Goal: Task Accomplishment & Management: Use online tool/utility

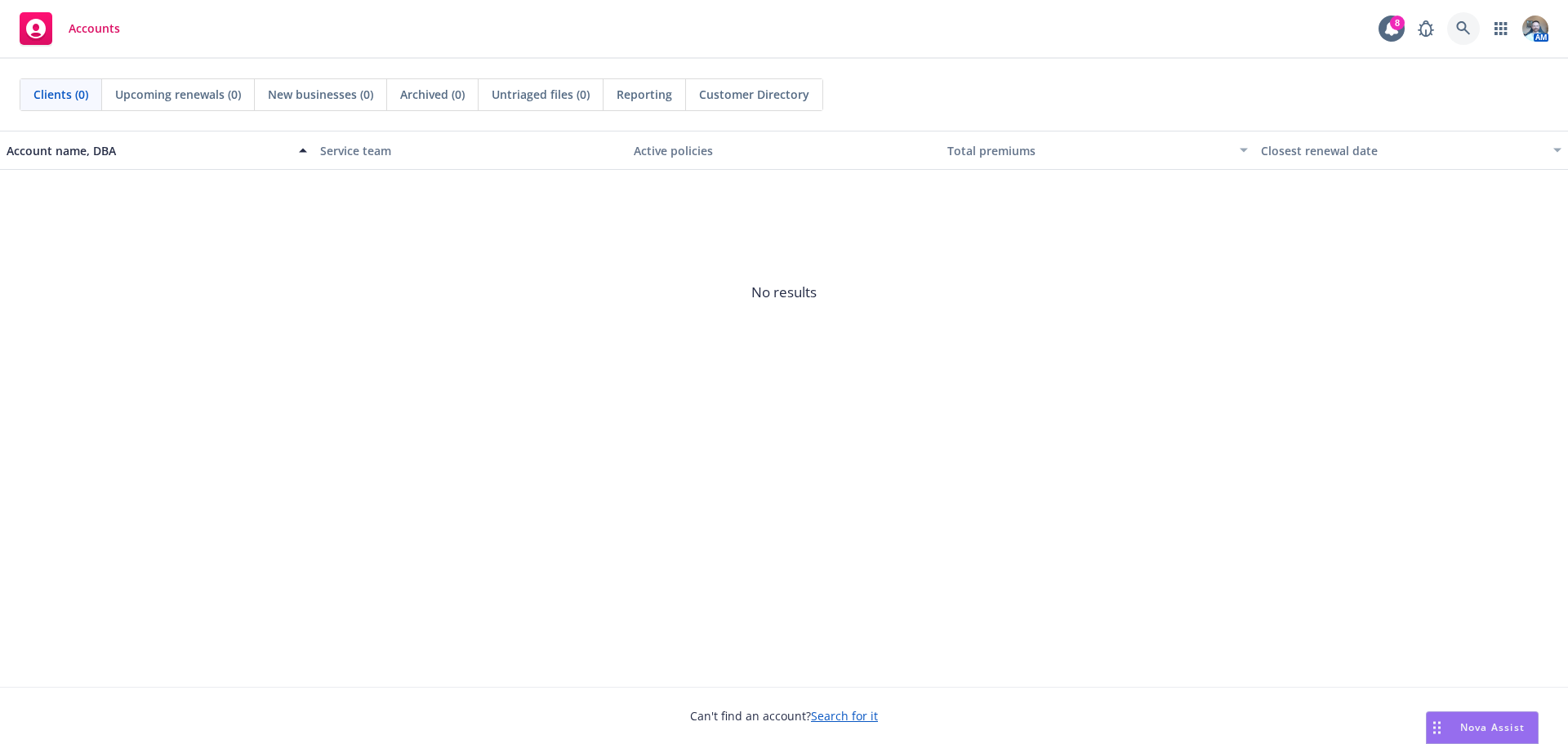
click at [1462, 26] on icon at bounding box center [1463, 29] width 14 height 14
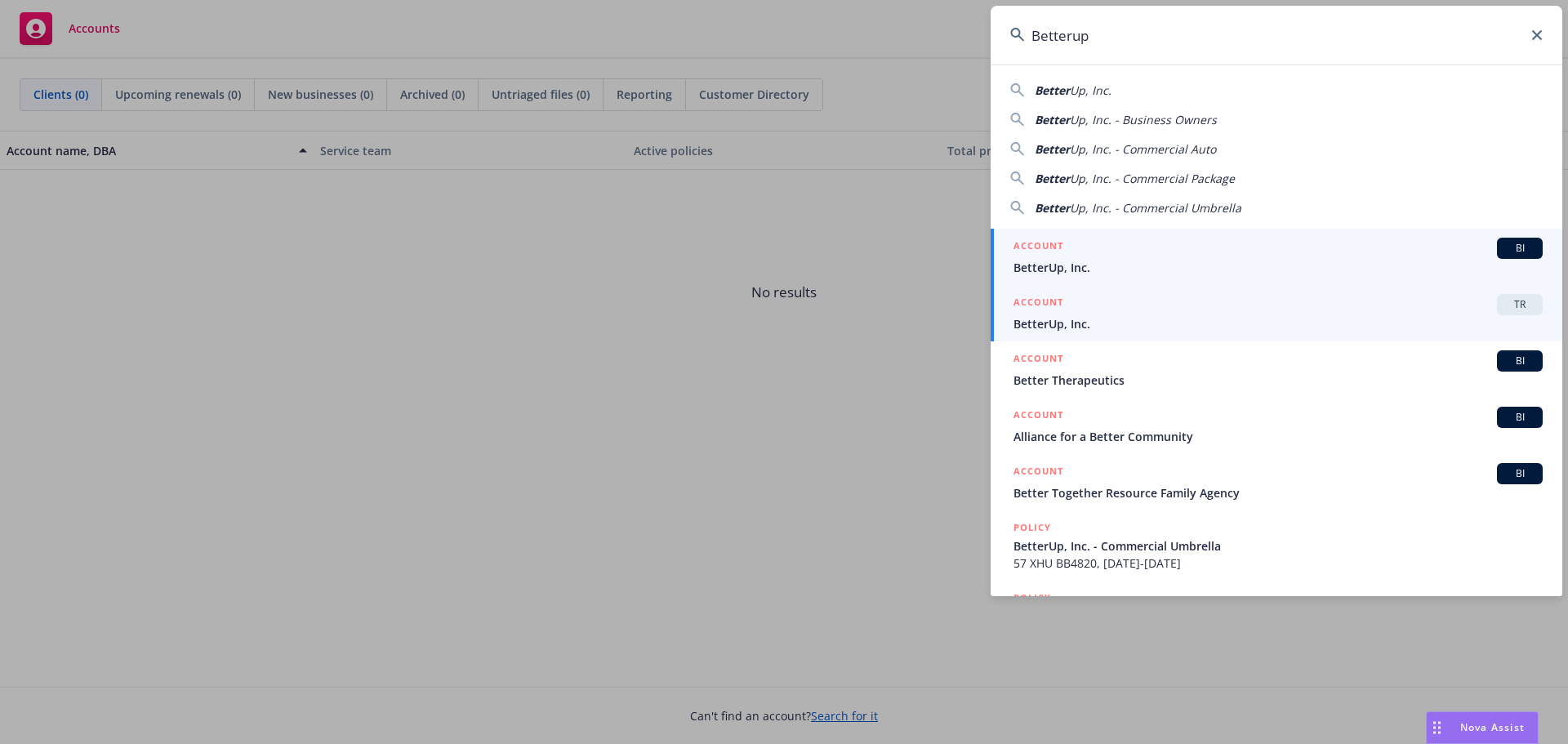
type input "Betterup"
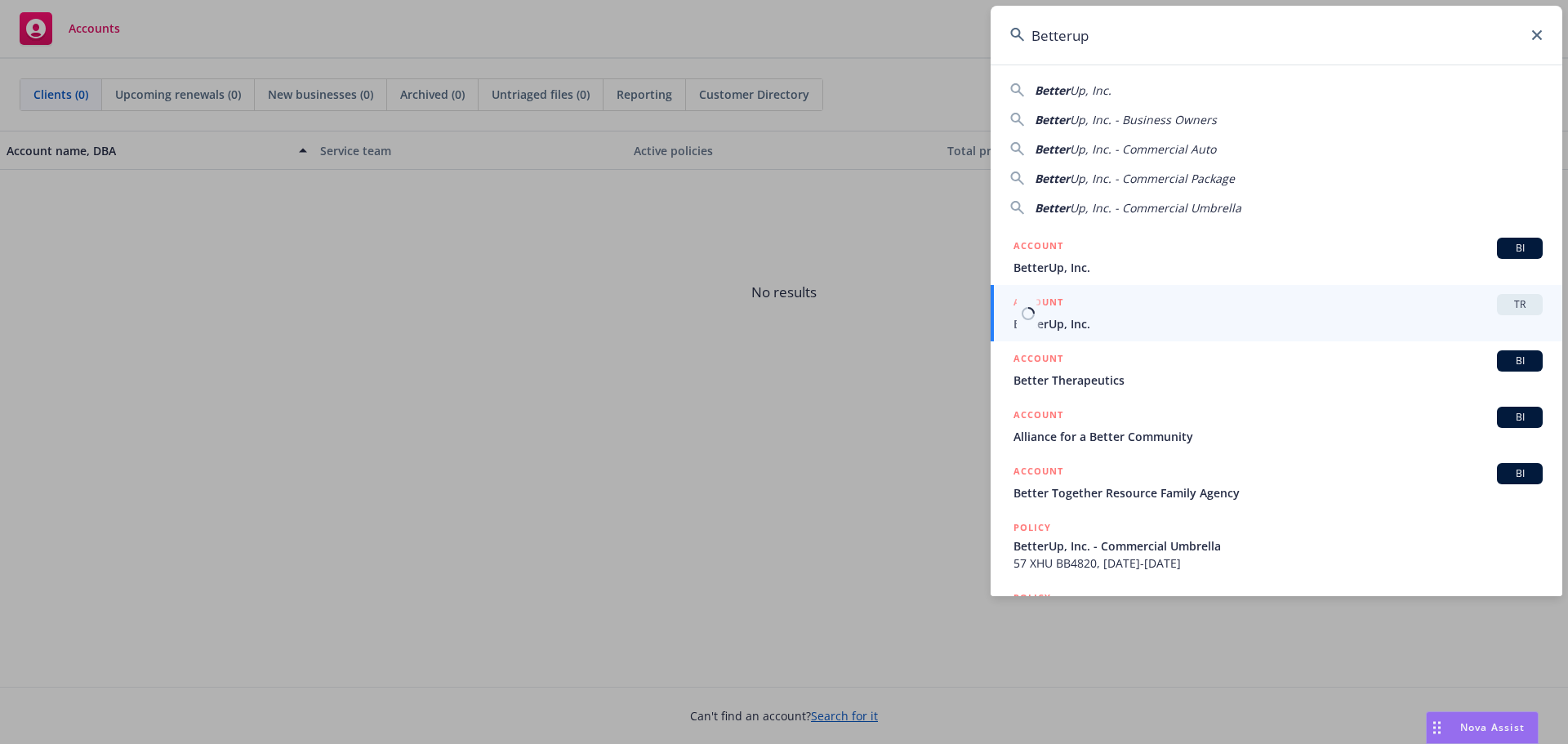
click at [1261, 309] on div "ACCOUNT TR" at bounding box center [1277, 305] width 530 height 22
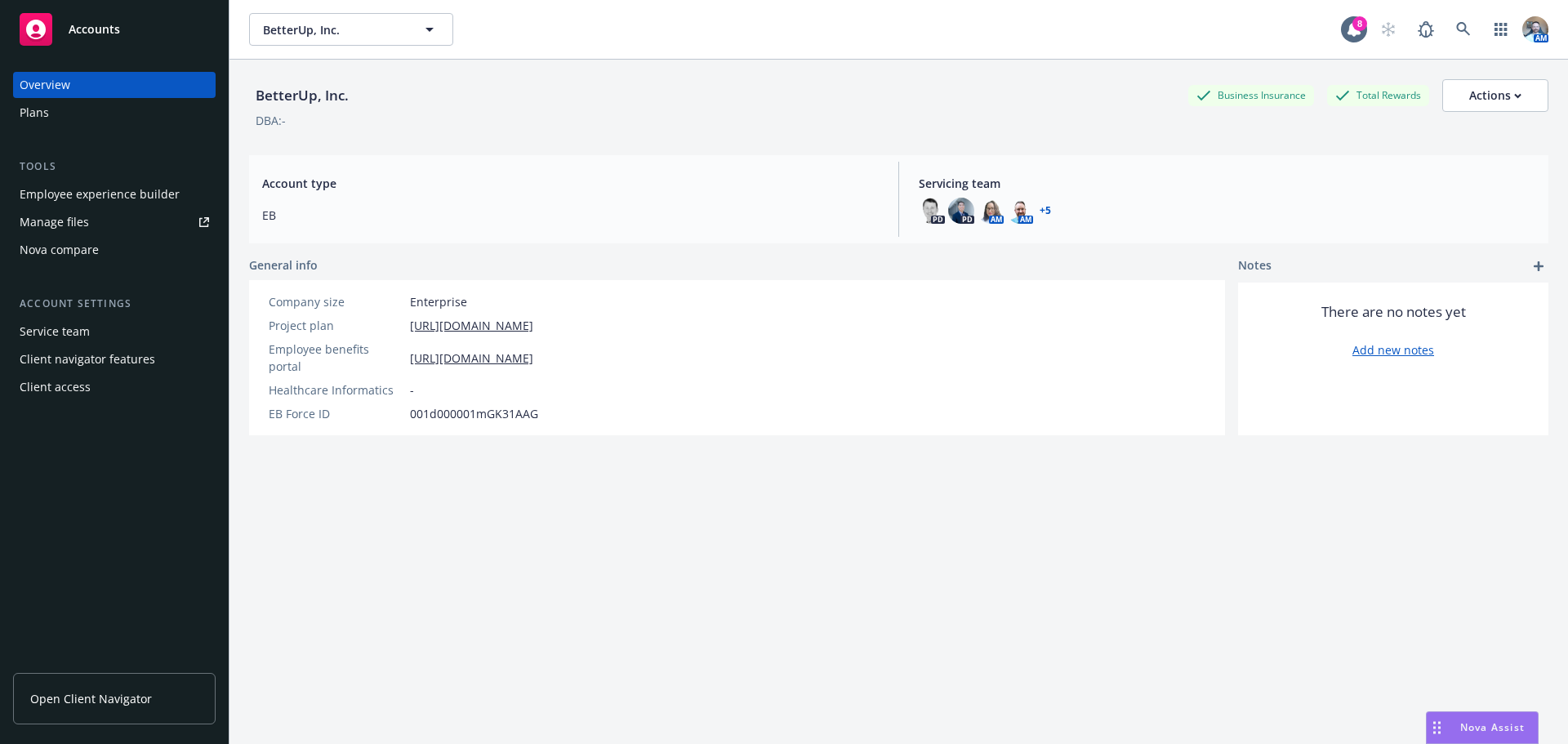
click at [39, 221] on div "Manage files" at bounding box center [54, 222] width 69 height 26
click at [86, 710] on link "Open Client Navigator" at bounding box center [114, 698] width 202 height 51
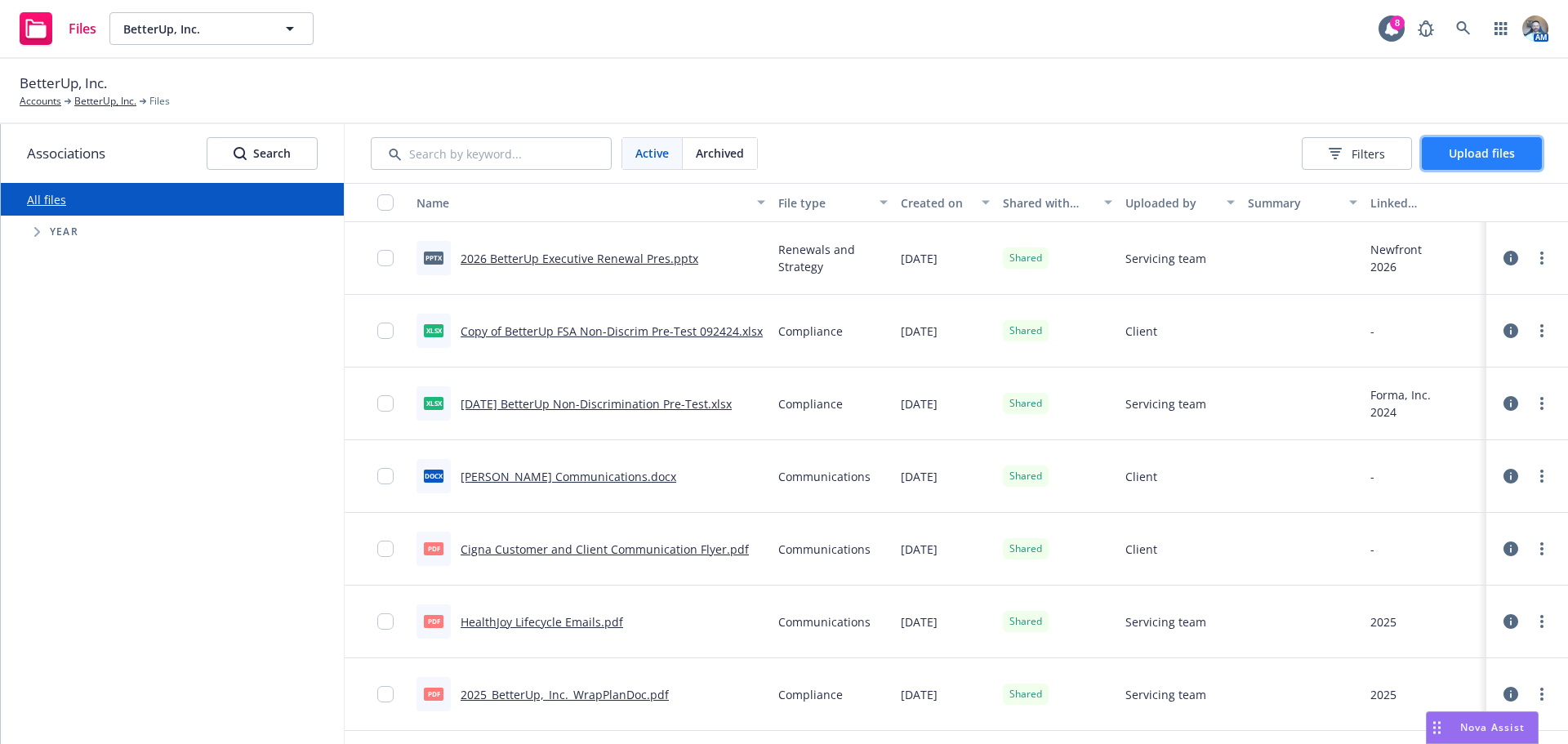
click at [1472, 142] on button "Upload files" at bounding box center [1481, 153] width 120 height 32
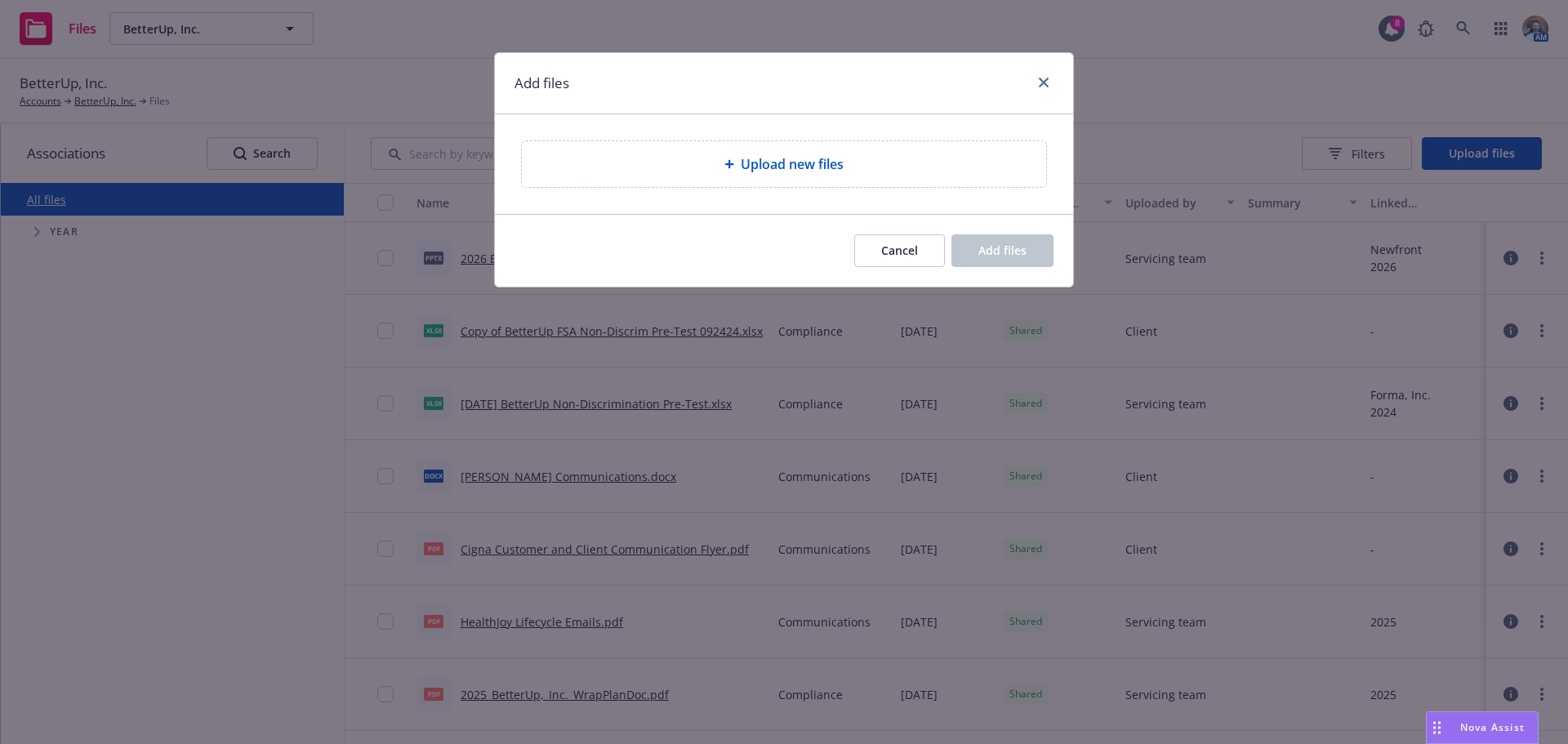
click at [848, 179] on div "Upload new files" at bounding box center [783, 164] width 524 height 46
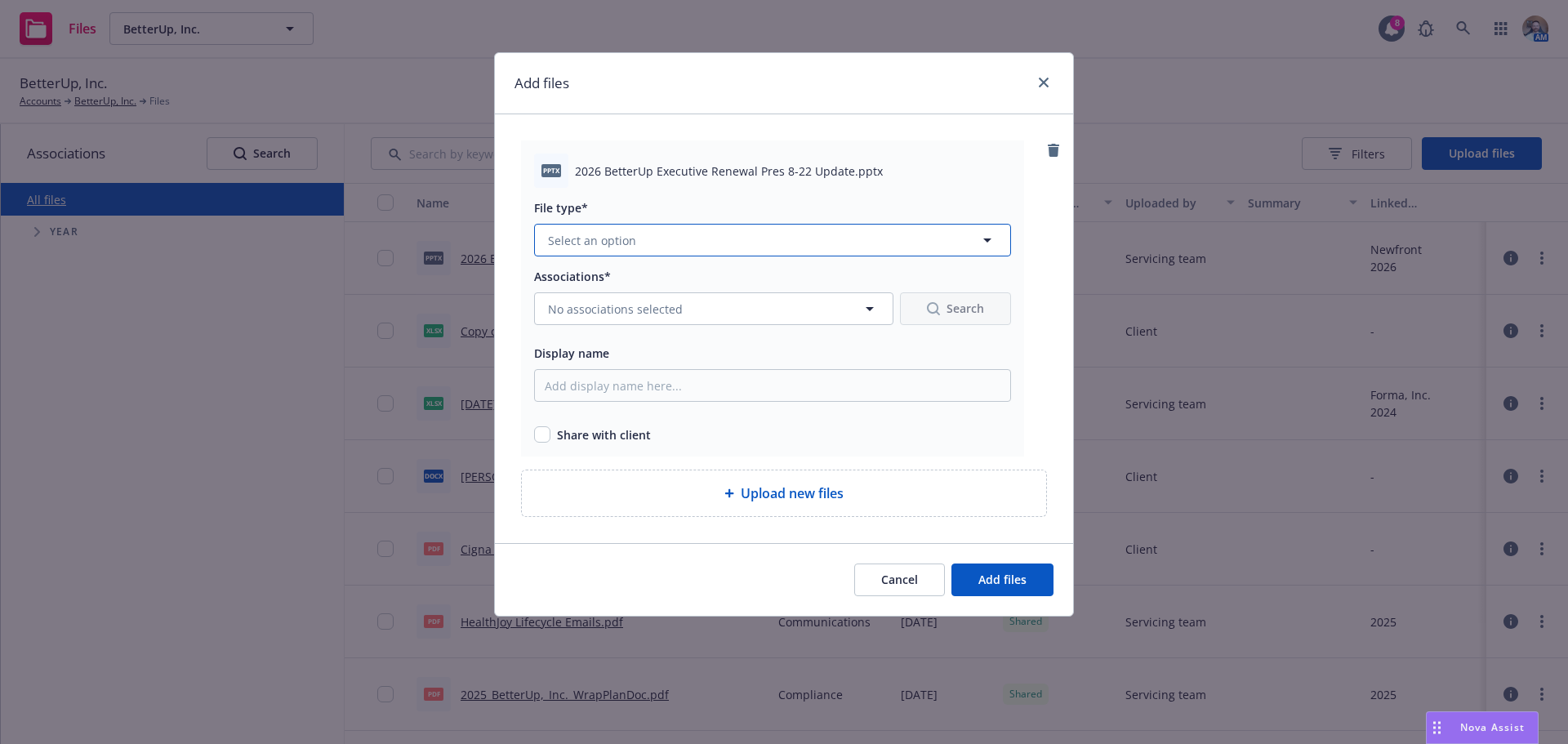
click at [600, 241] on span "Select an option" at bounding box center [592, 240] width 88 height 17
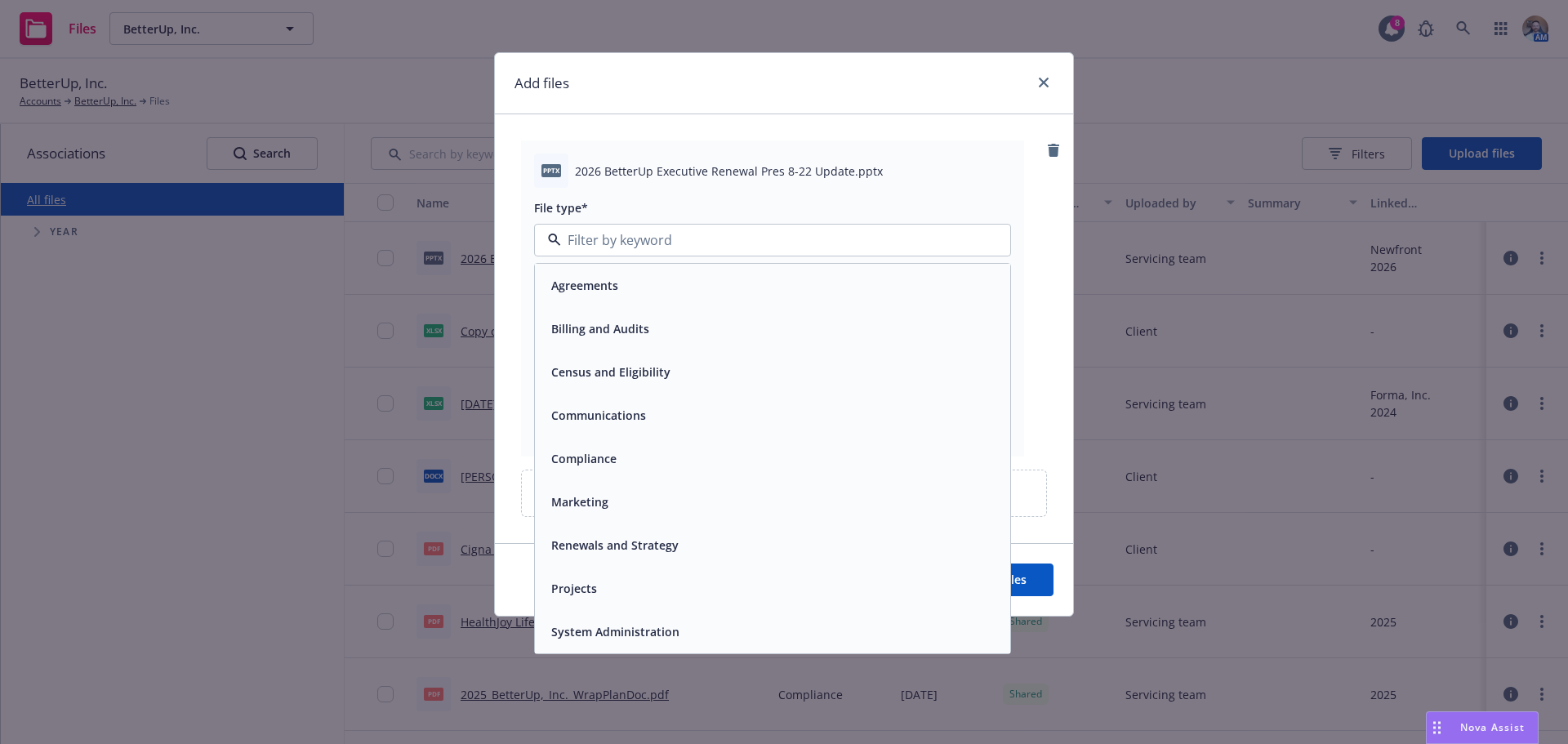
click at [621, 400] on div "Communications" at bounding box center [772, 415] width 475 height 43
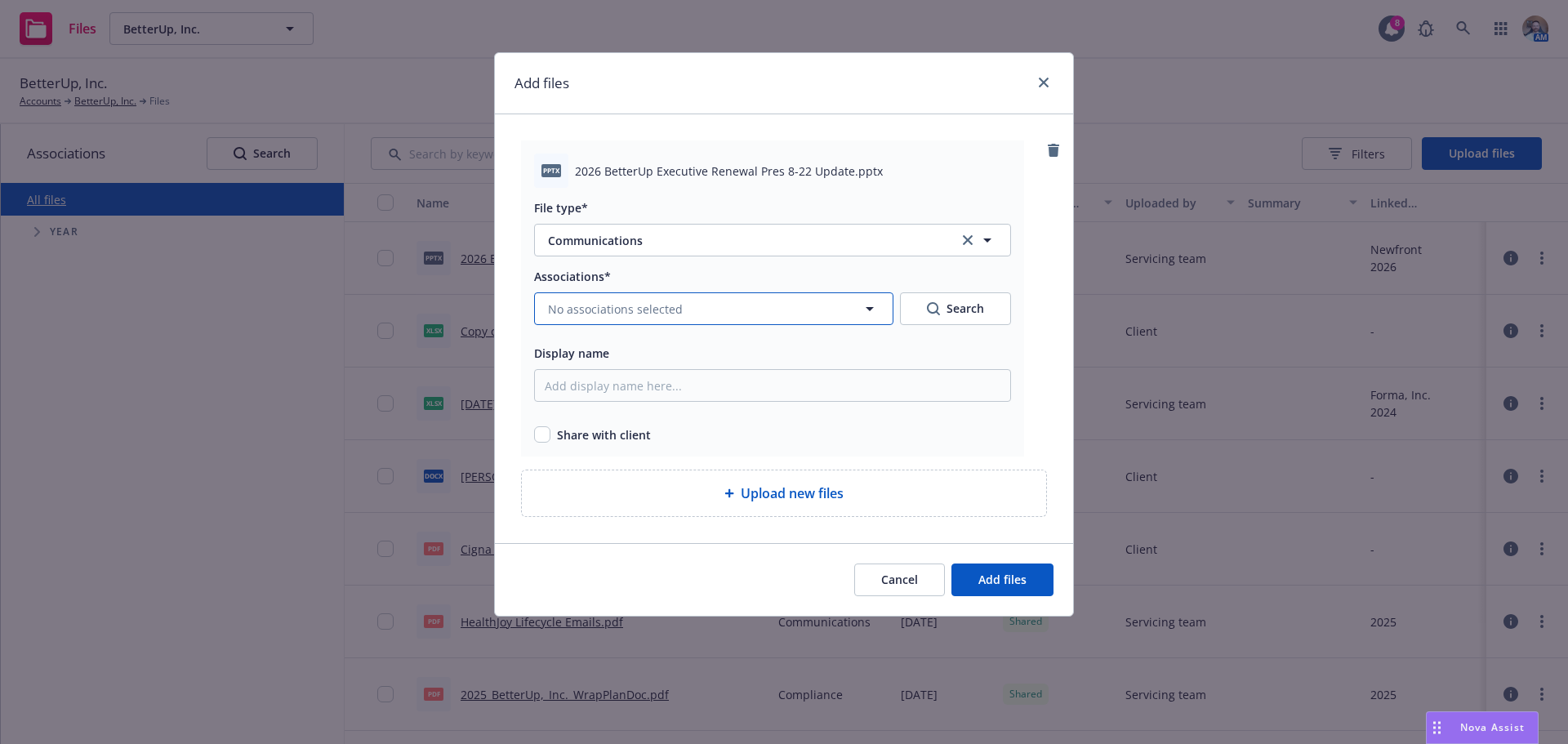
click at [583, 310] on span "No associations selected" at bounding box center [614, 308] width 134 height 17
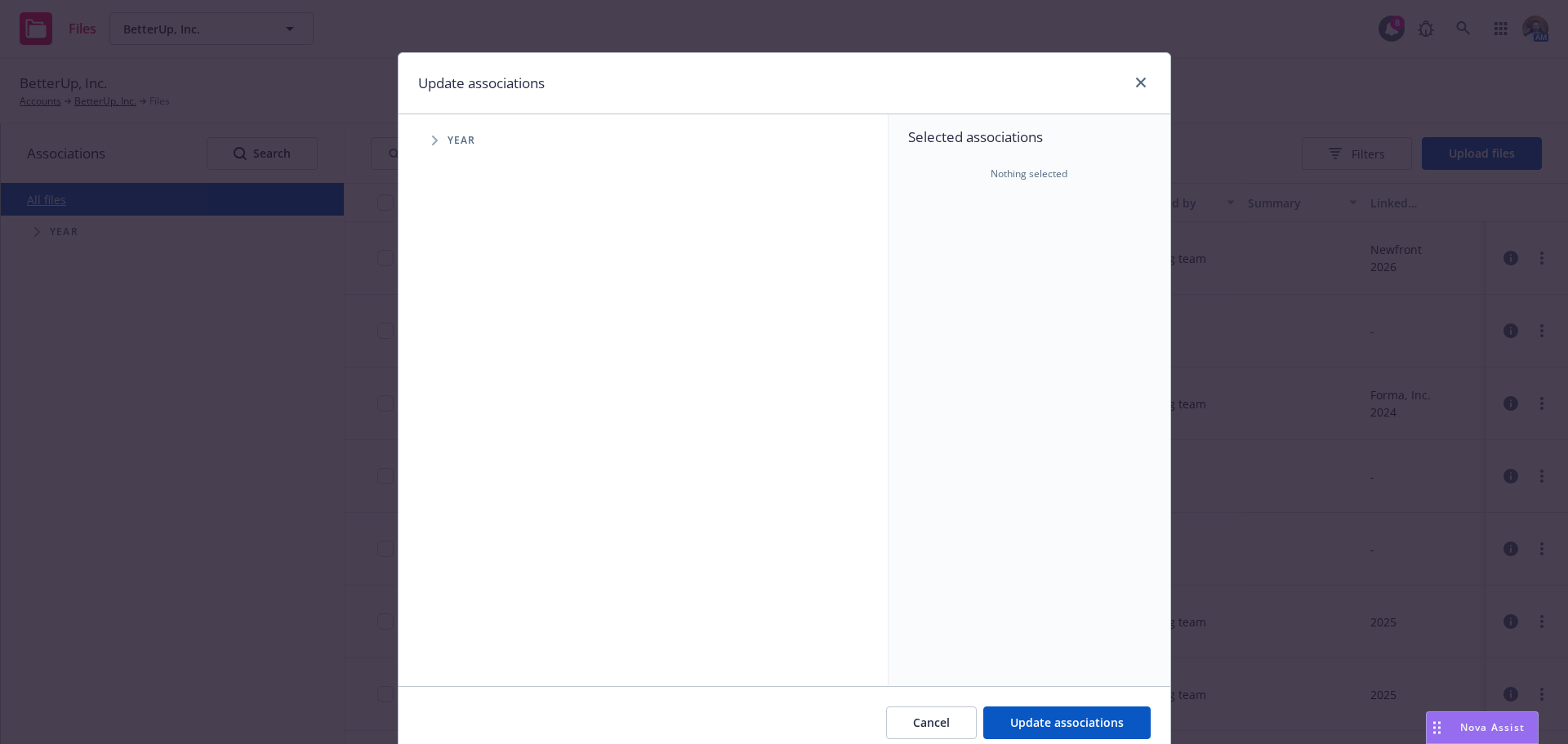
click at [469, 143] on span "Year" at bounding box center [462, 140] width 29 height 10
click at [431, 134] on span "Tree Example" at bounding box center [434, 140] width 26 height 26
click at [473, 405] on input "Tree Example" at bounding box center [476, 401] width 16 height 16
checkbox input "true"
click at [442, 400] on span "Tree Example" at bounding box center [455, 401] width 26 height 26
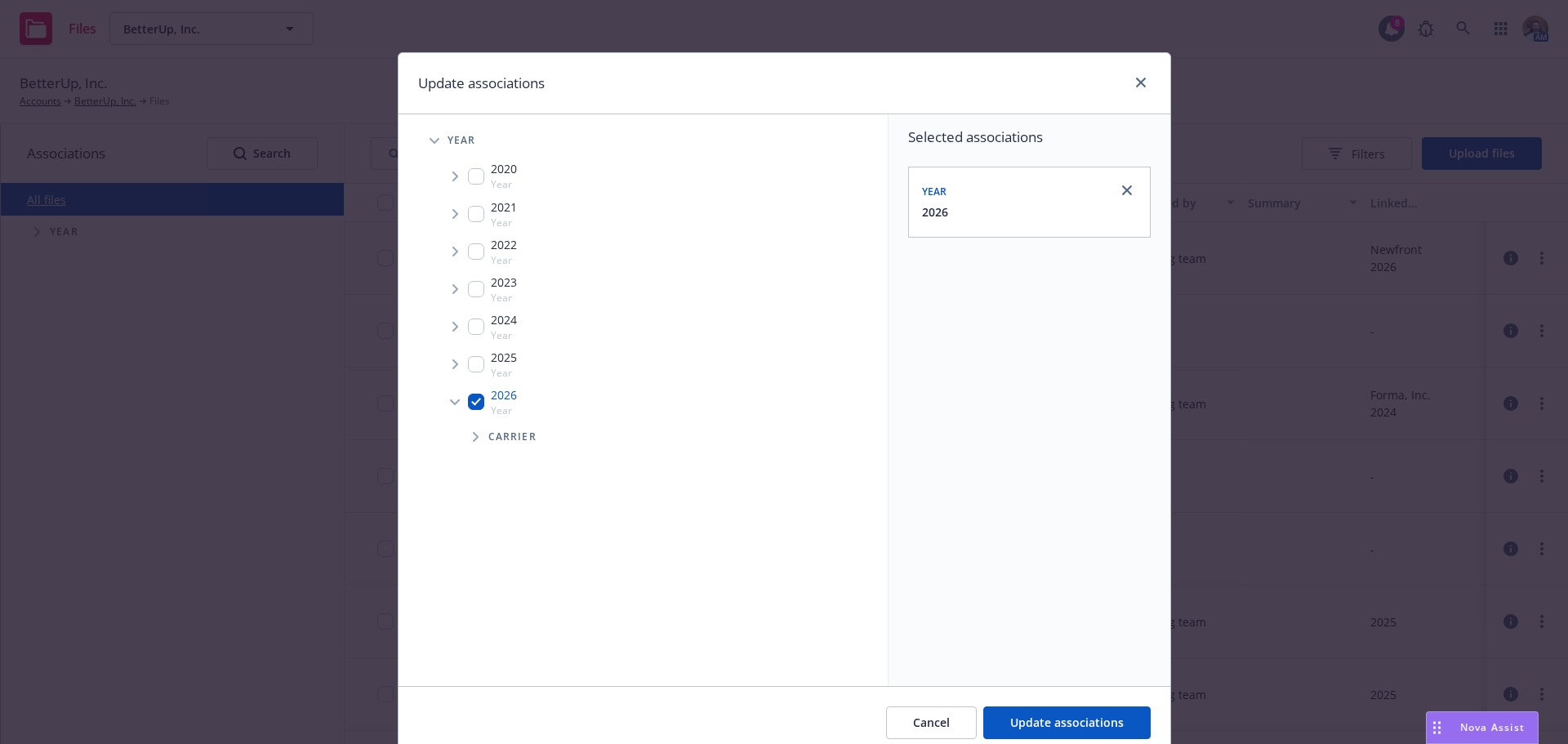
click at [472, 431] on span "Tree Example" at bounding box center [475, 436] width 26 height 26
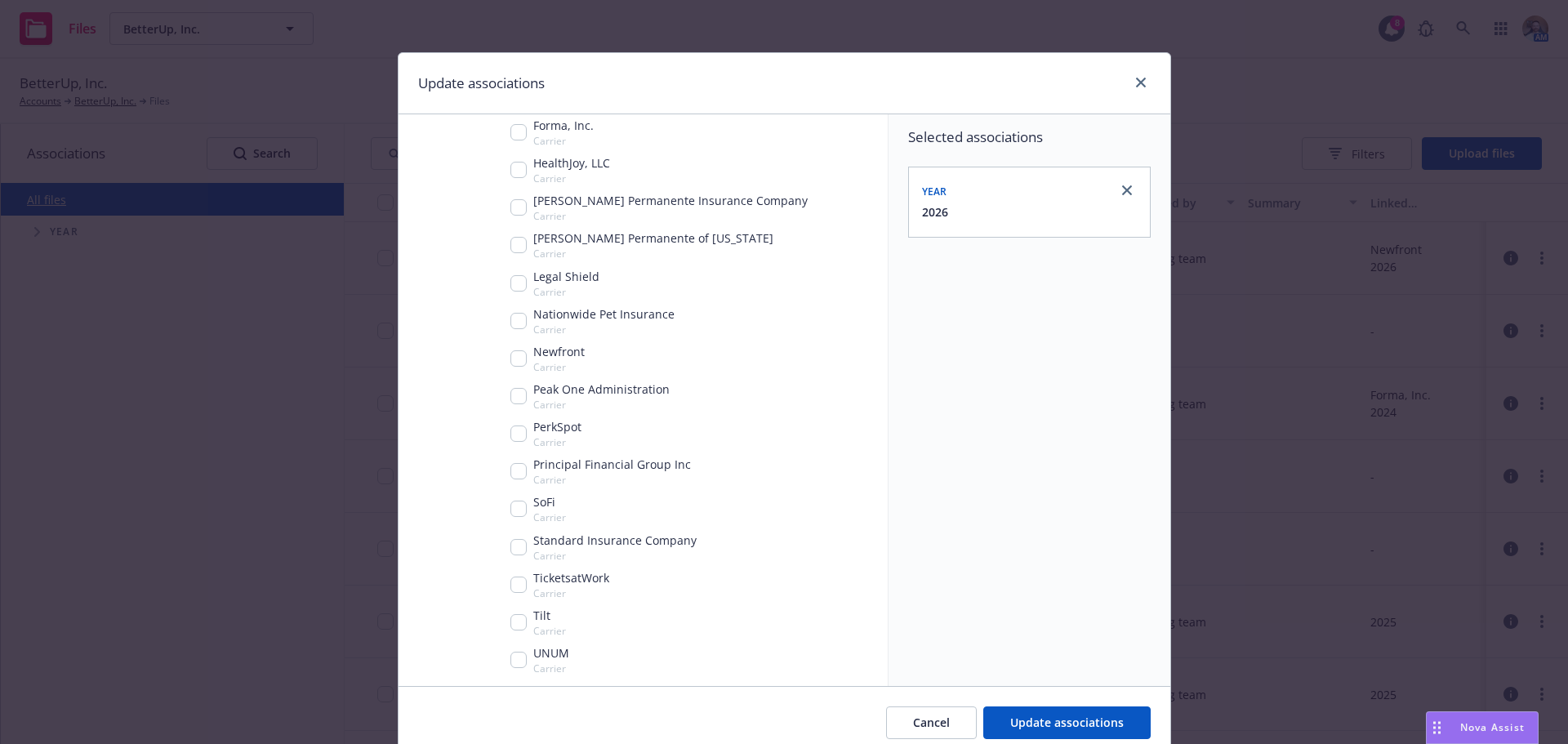
scroll to position [530, 0]
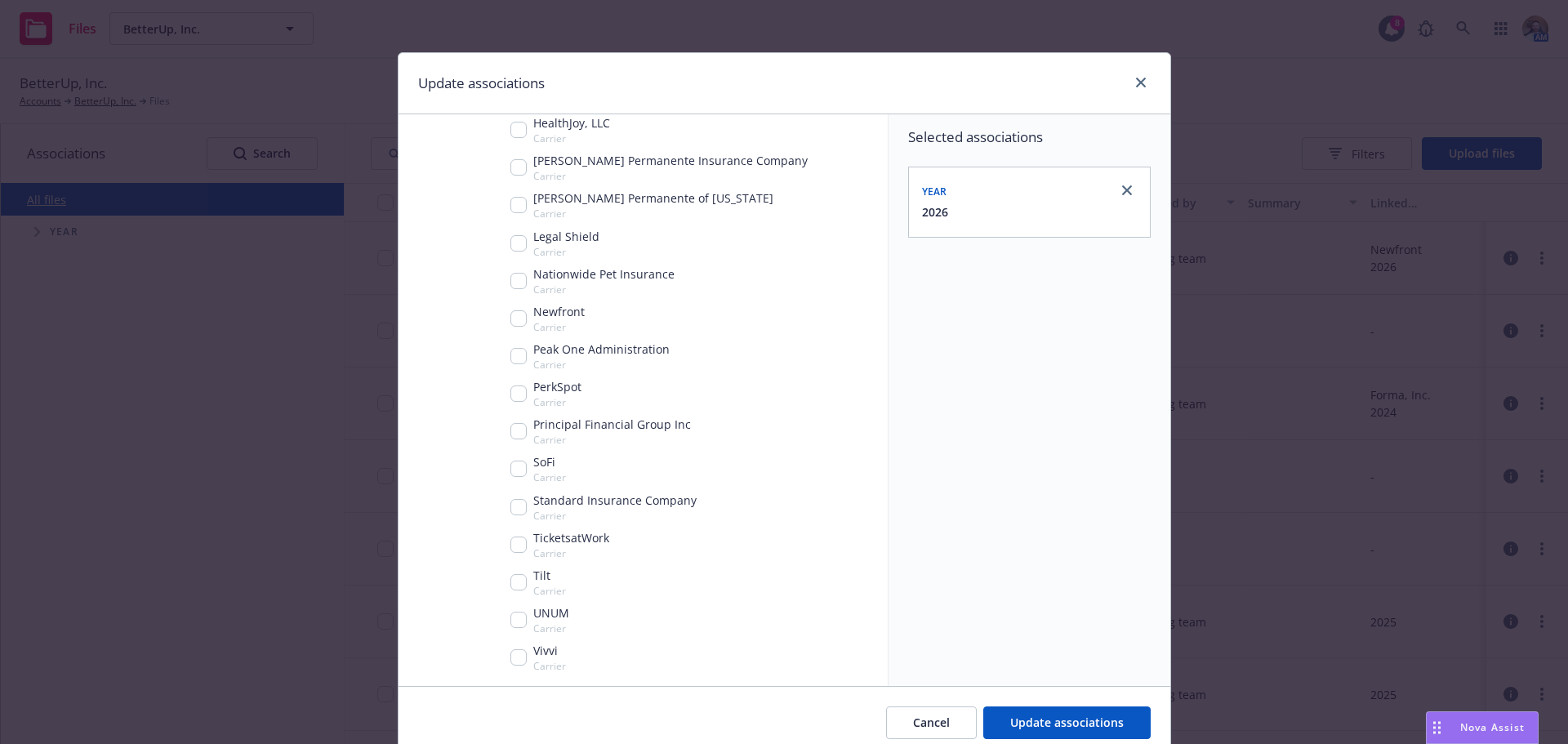
click at [511, 329] on div "Newfront Carrier" at bounding box center [548, 318] width 74 height 31
checkbox input "true"
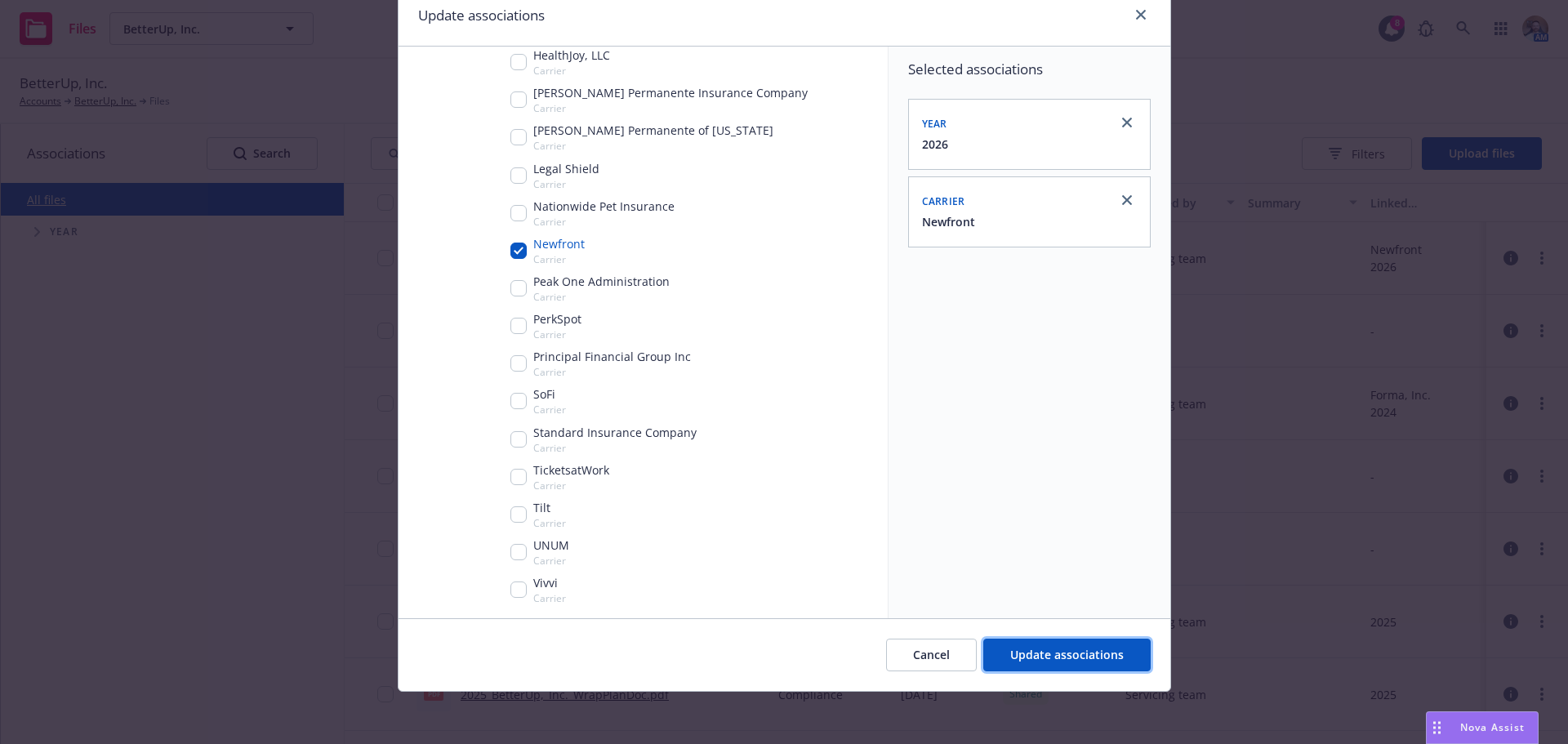
click at [1048, 658] on span "Update associations" at bounding box center [1067, 654] width 114 height 15
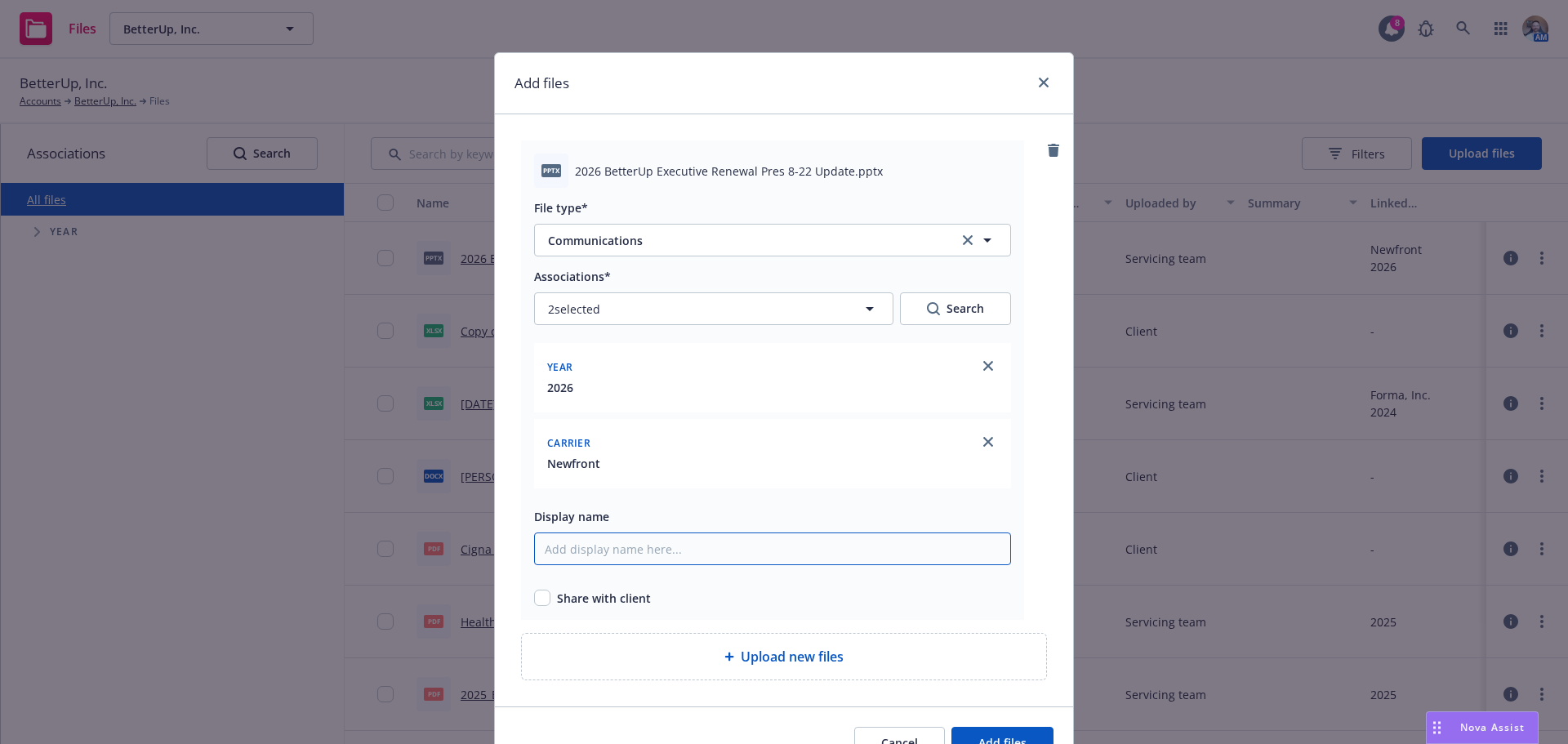
click at [571, 537] on input "Display name" at bounding box center [772, 548] width 477 height 32
type input "2026 BetterUp Exec Renewal Pres 8-22-25 Update"
click at [541, 601] on input "checkbox" at bounding box center [542, 597] width 16 height 16
checkbox input "true"
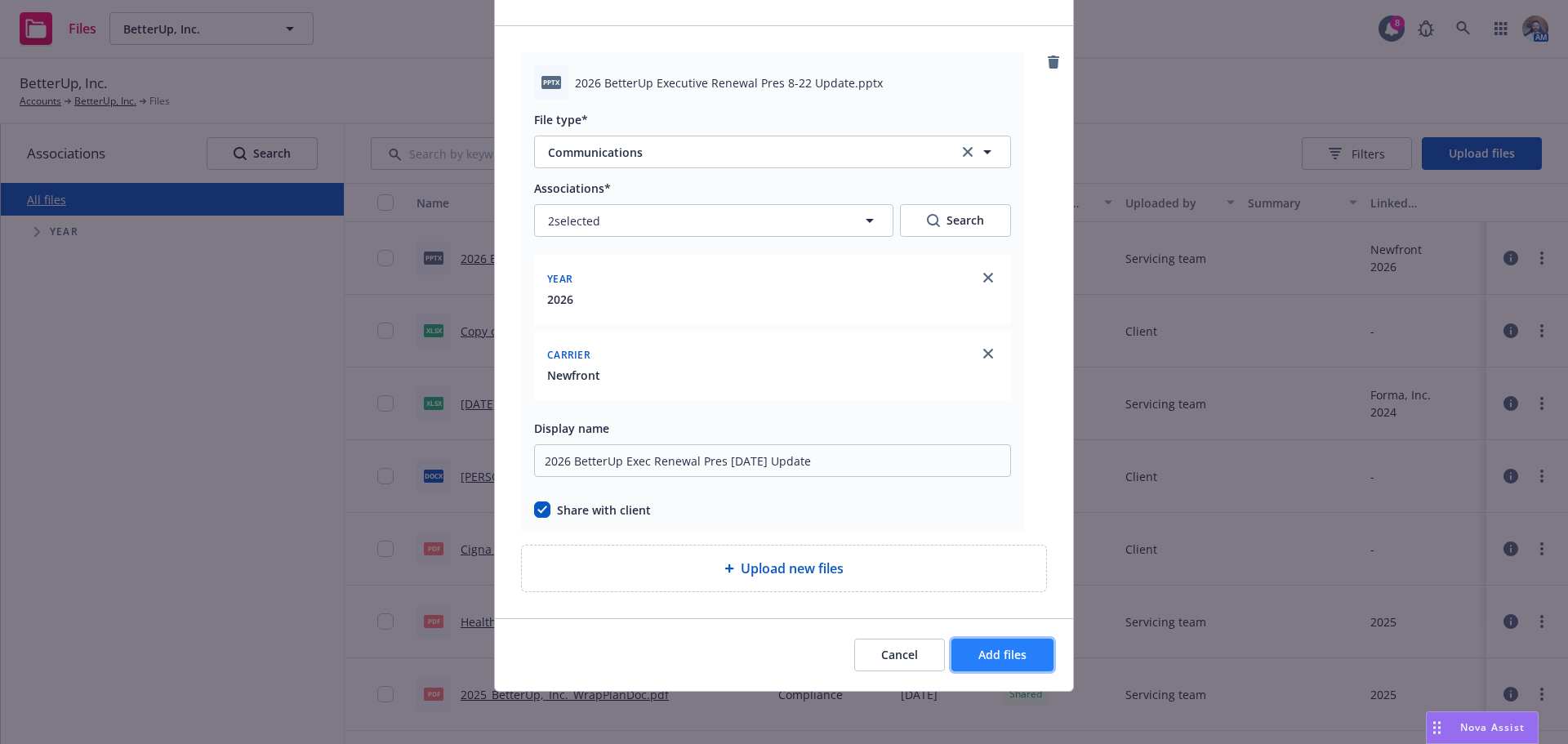
click at [957, 648] on button "Add files" at bounding box center [1001, 655] width 102 height 32
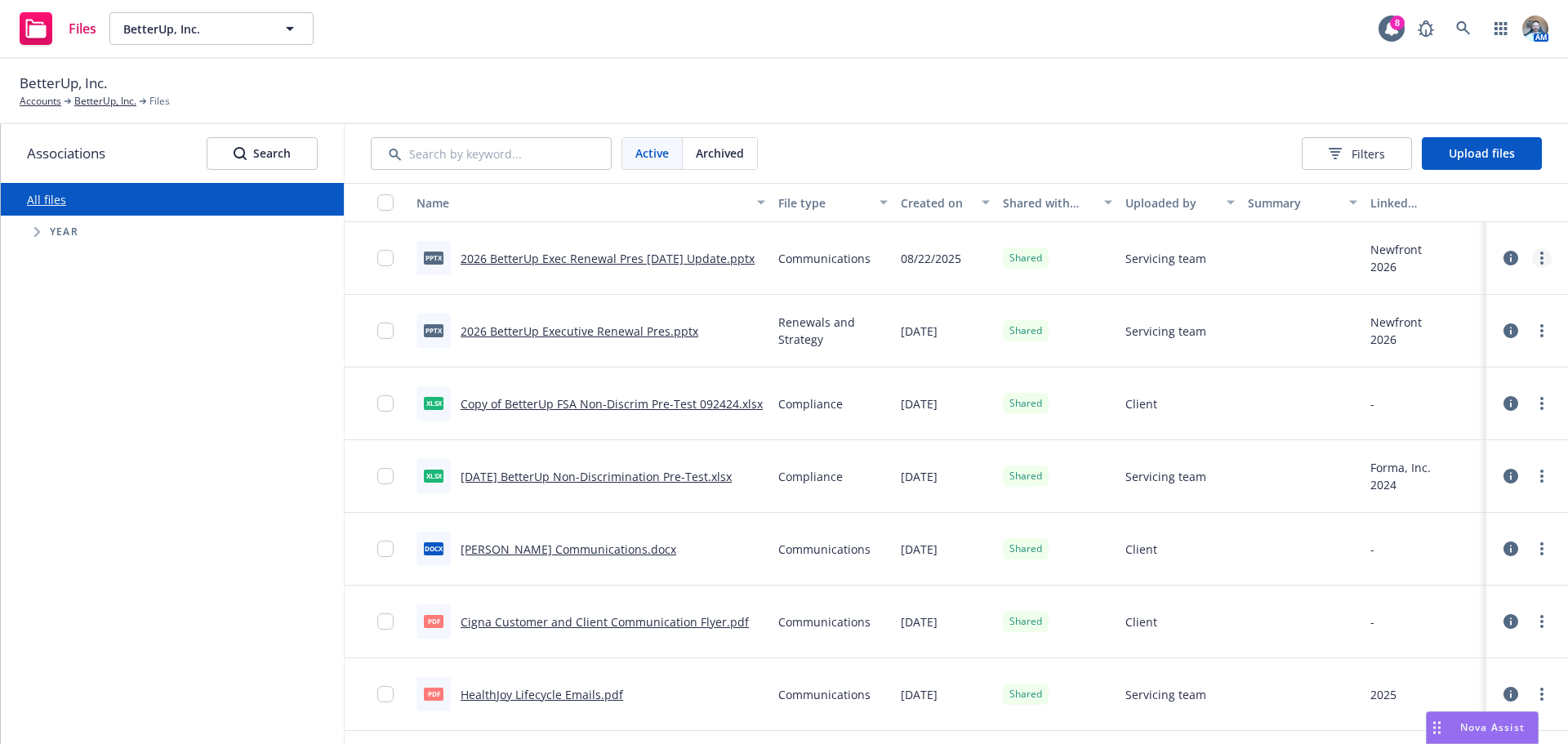
click at [1536, 262] on link "more" at bounding box center [1542, 258] width 20 height 20
click at [1460, 418] on link "Update associations" at bounding box center [1457, 422] width 162 height 32
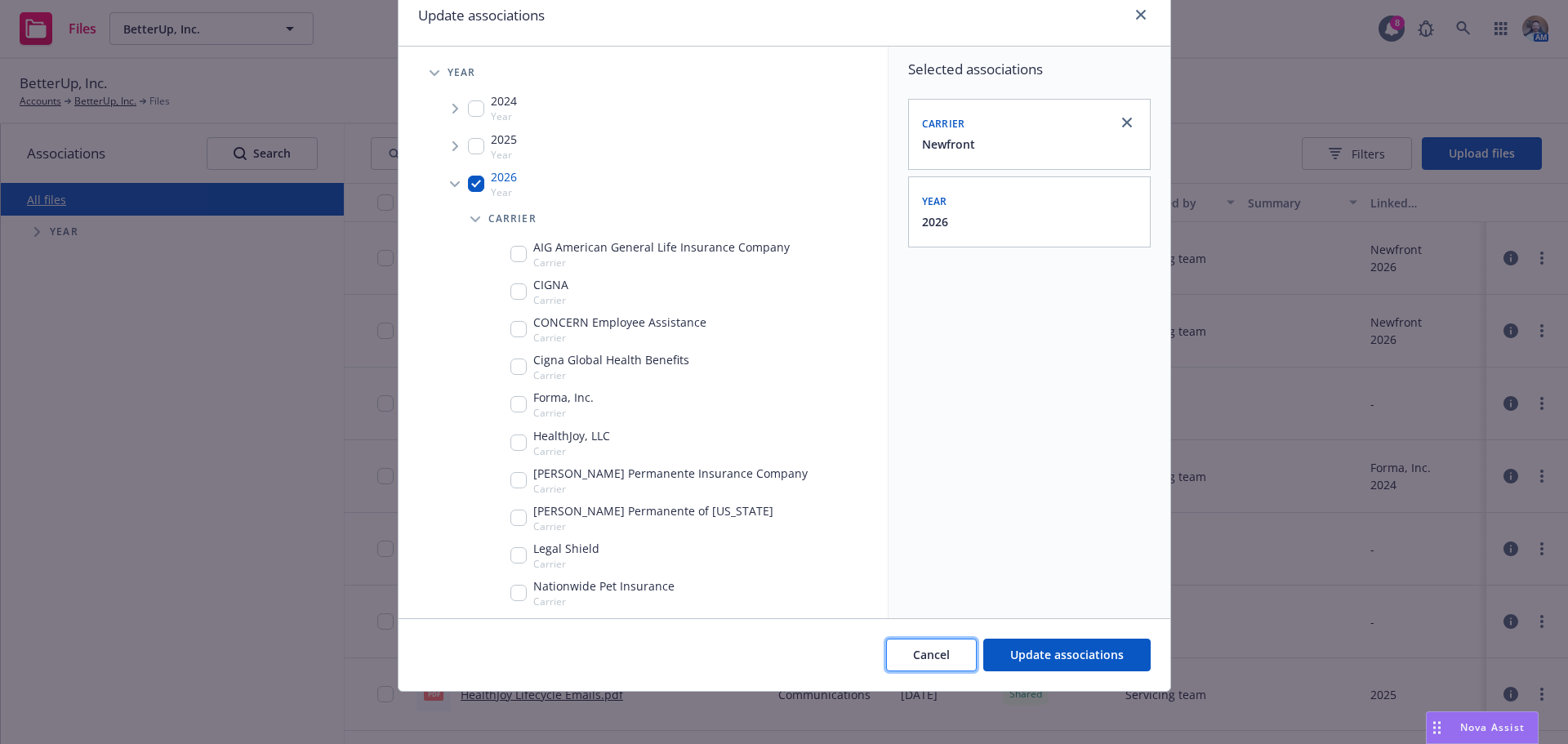
click at [915, 651] on span "Cancel" at bounding box center [931, 654] width 37 height 15
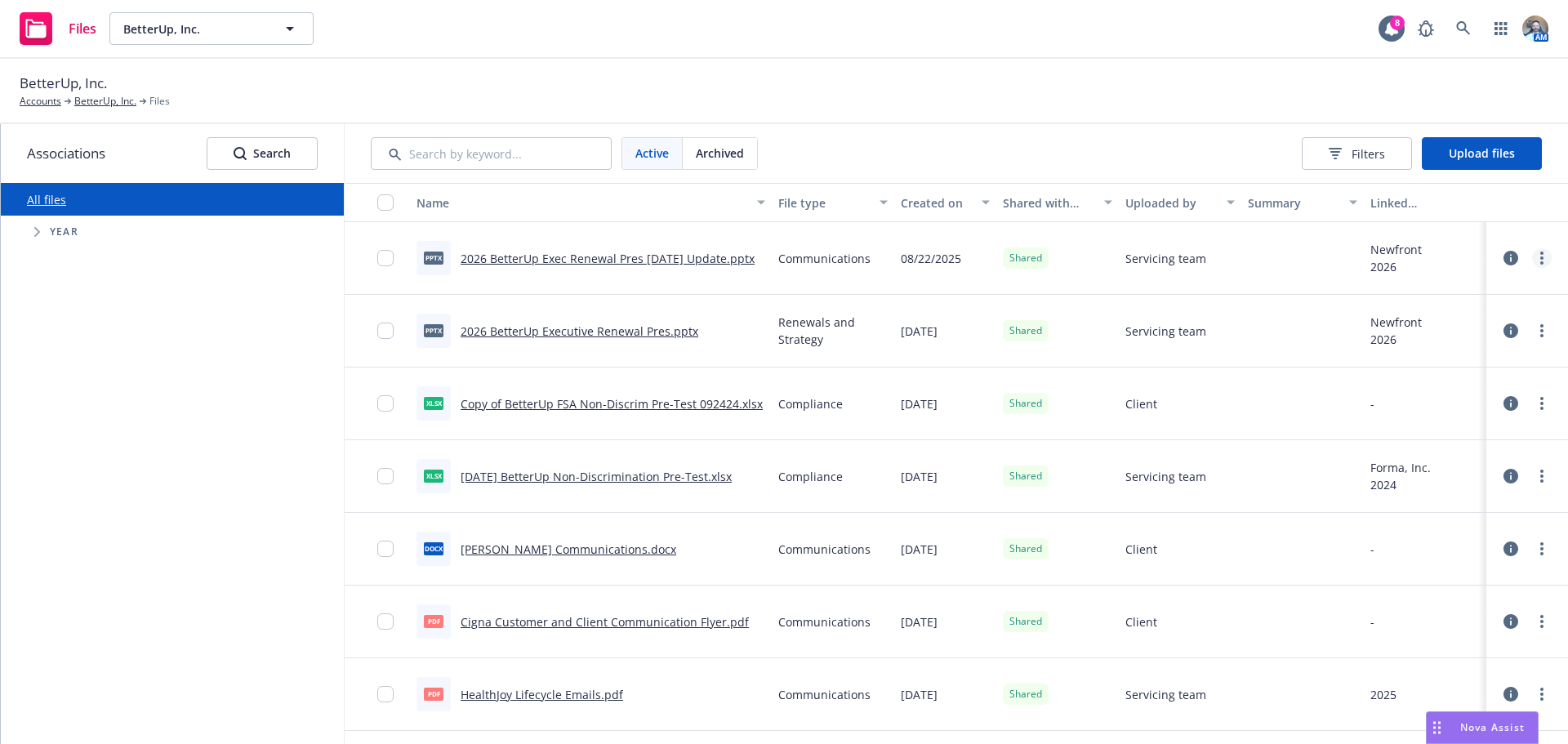
click at [1540, 263] on circle "more" at bounding box center [1542, 263] width 4 height 4
click at [1155, 265] on span "Servicing team" at bounding box center [1166, 258] width 81 height 17
click at [1390, 249] on div "Newfront" at bounding box center [1396, 249] width 51 height 17
click at [815, 268] on div "Communications" at bounding box center [833, 258] width 123 height 73
click at [812, 262] on span "Communications" at bounding box center [825, 258] width 92 height 17
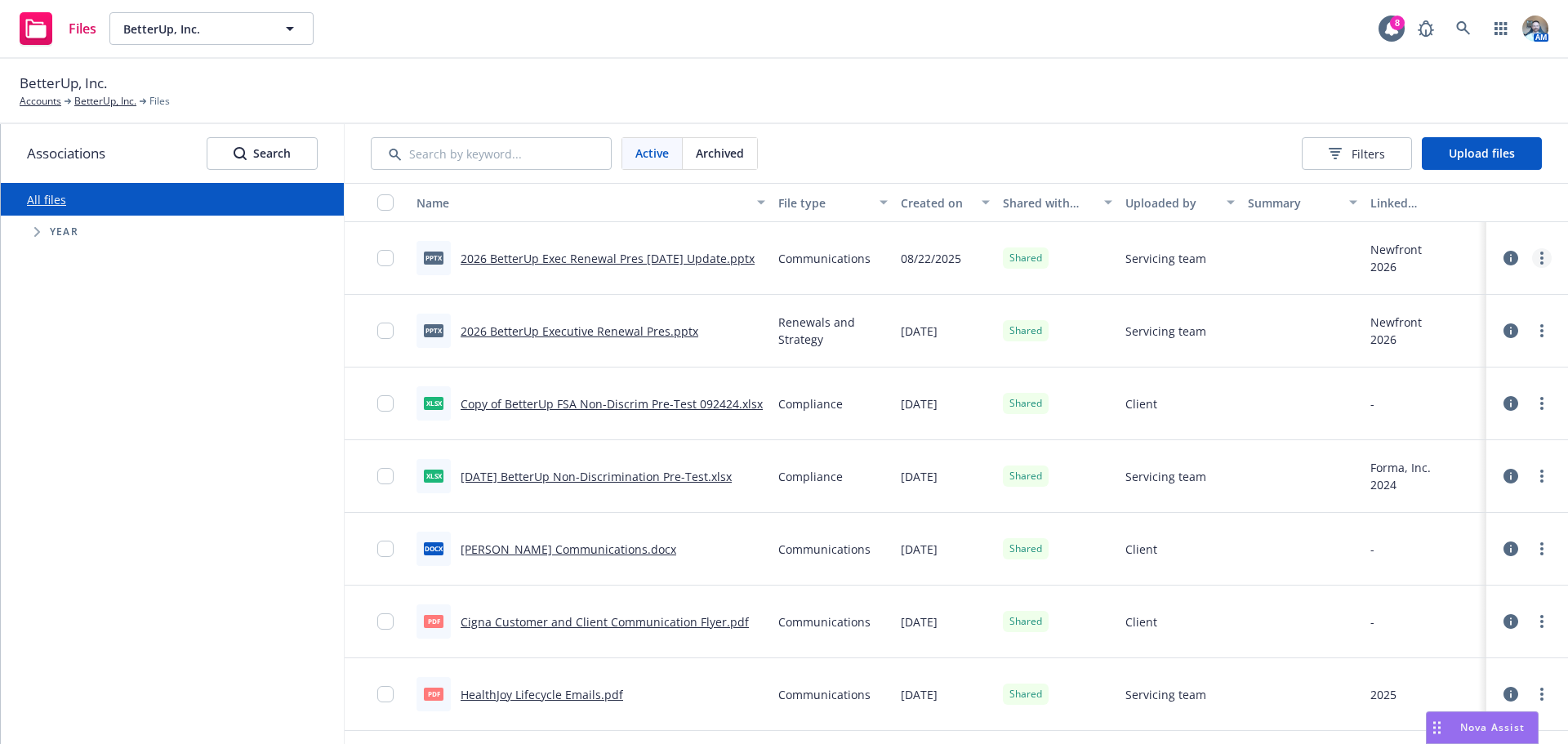
click at [1529, 267] on div at bounding box center [1526, 258] width 49 height 32
click at [1540, 262] on circle "more" at bounding box center [1542, 263] width 4 height 4
click at [1433, 395] on link "Edit" at bounding box center [1457, 390] width 162 height 32
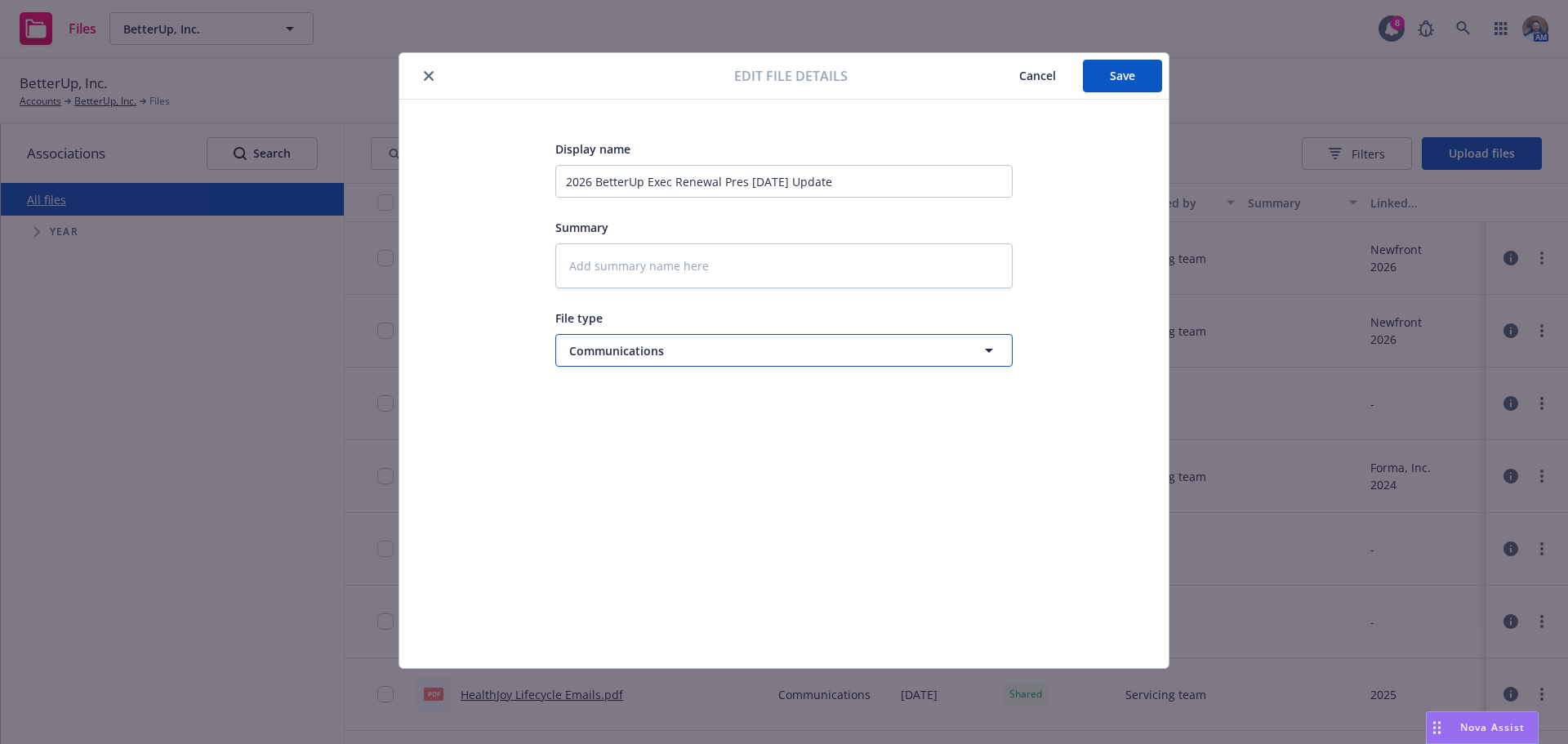
click at [663, 343] on span "Communications" at bounding box center [753, 350] width 369 height 17
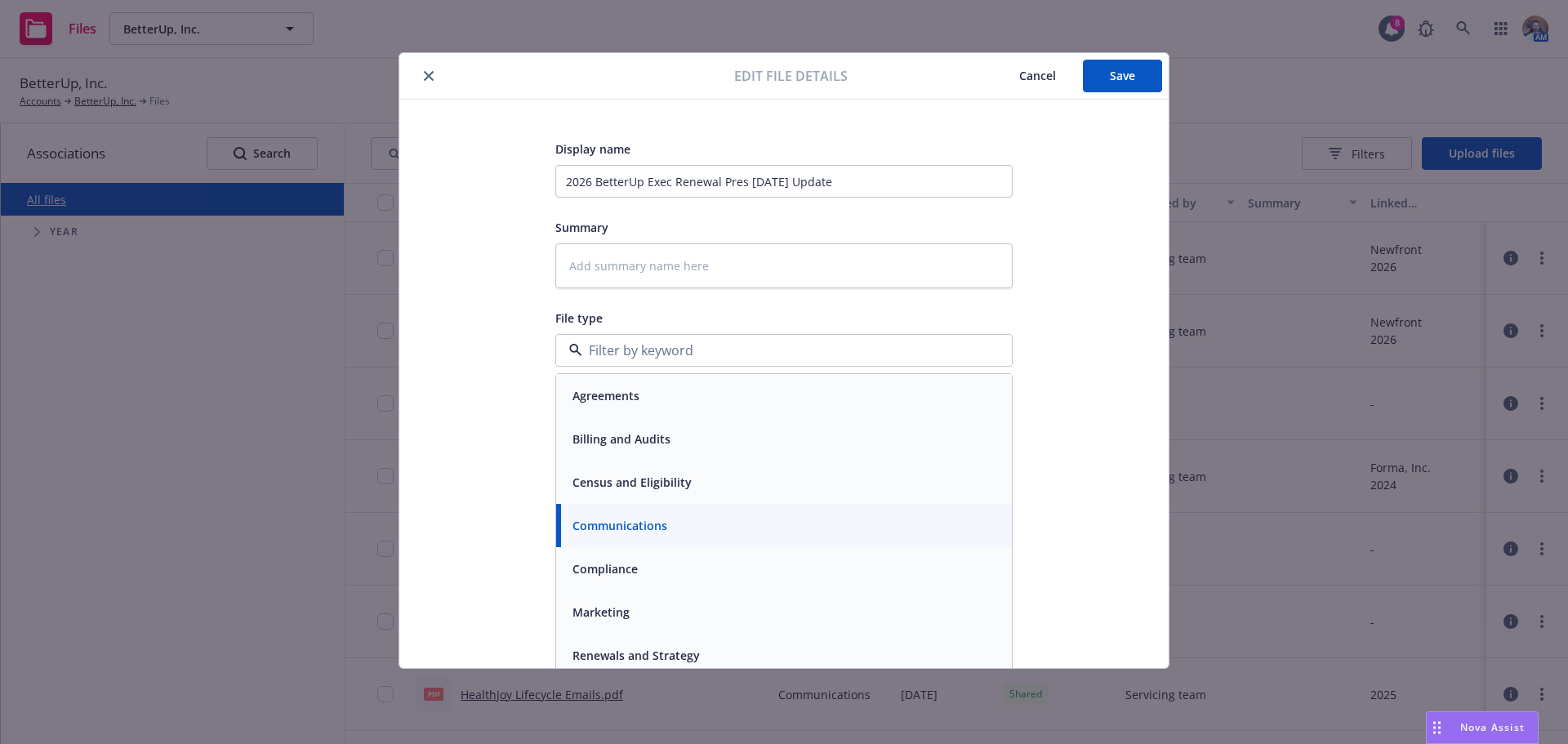
click at [663, 657] on span "Renewals and Strategy" at bounding box center [635, 655] width 127 height 17
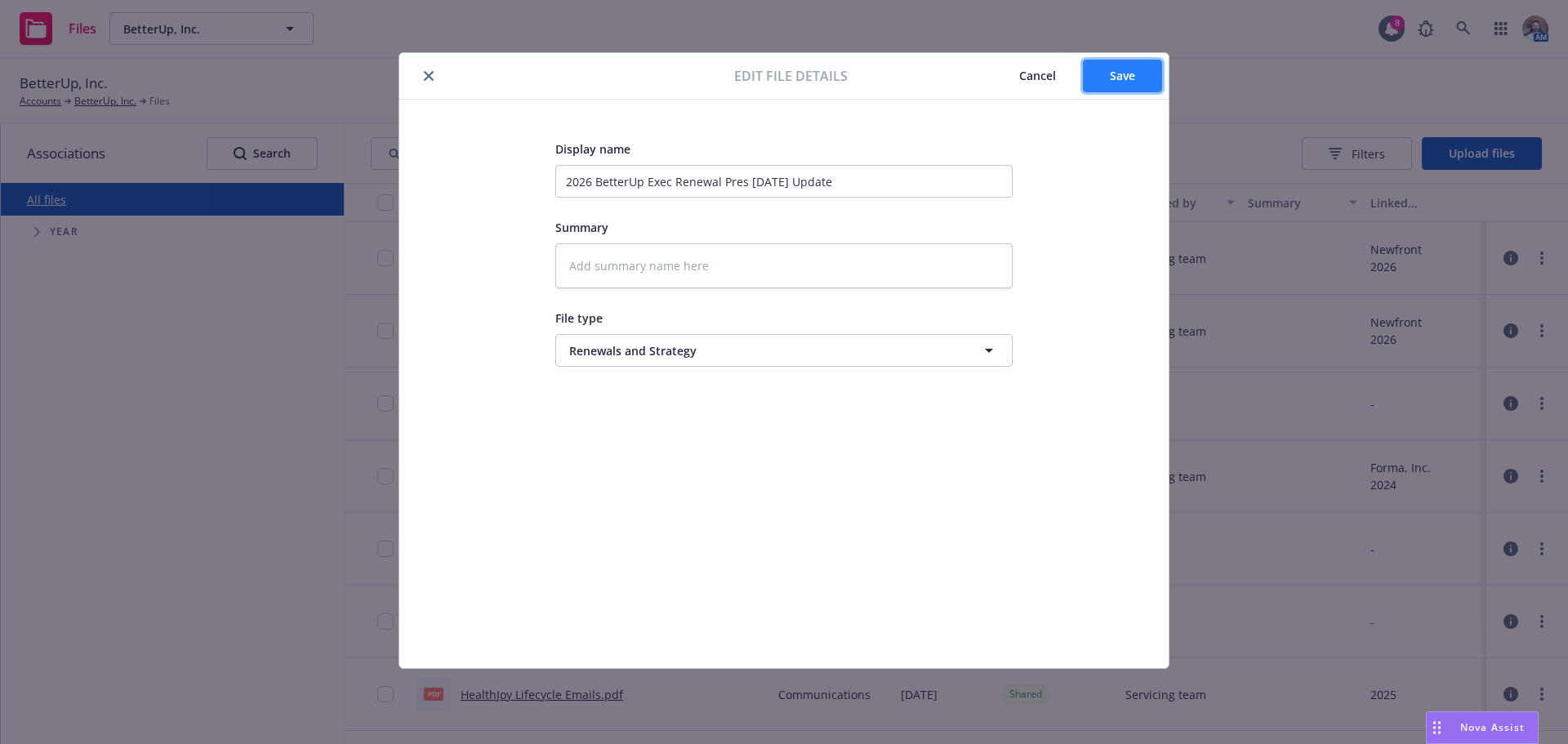
click at [1130, 81] on span "Save" at bounding box center [1122, 75] width 25 height 15
type textarea "x"
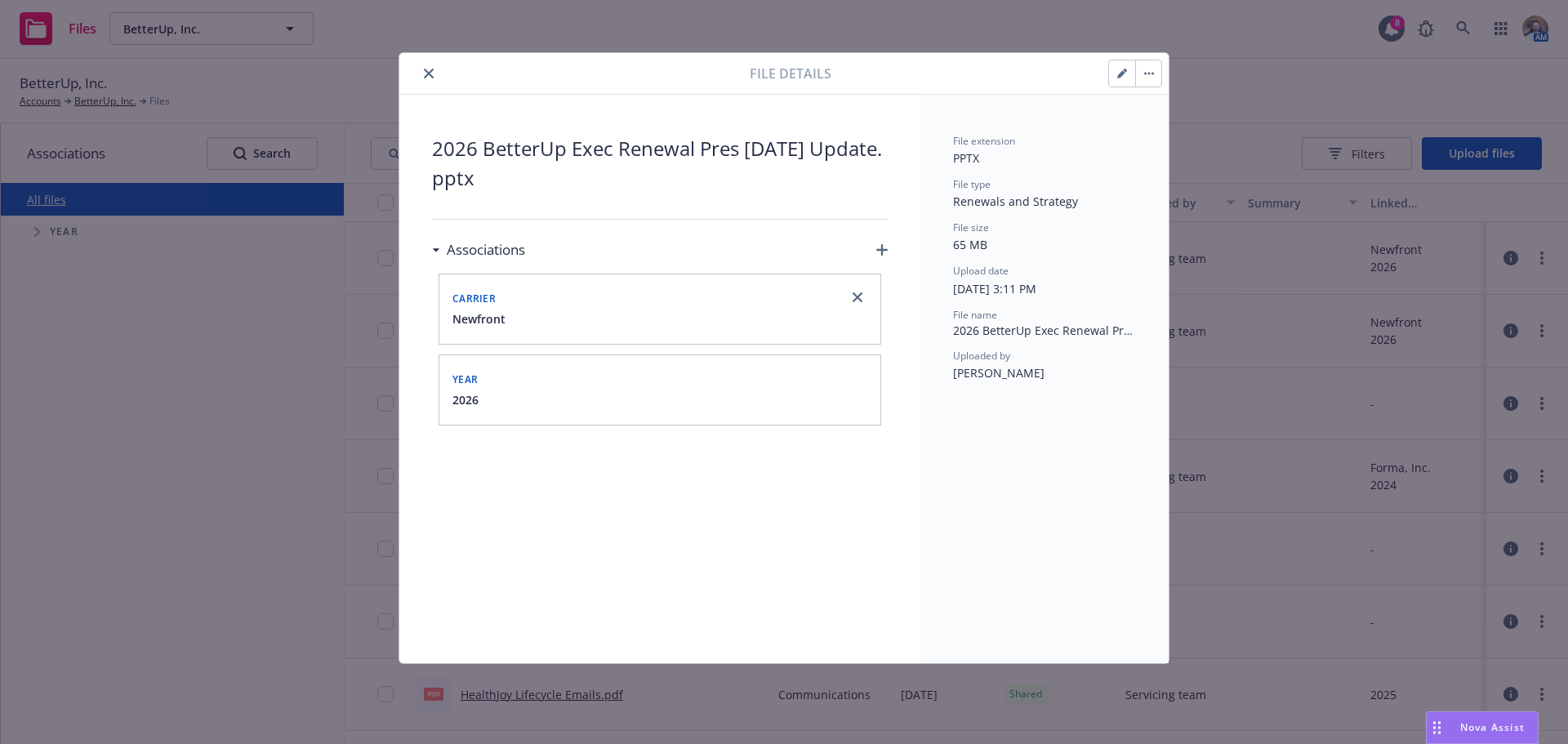
click at [423, 78] on button "close" at bounding box center [429, 74] width 20 height 20
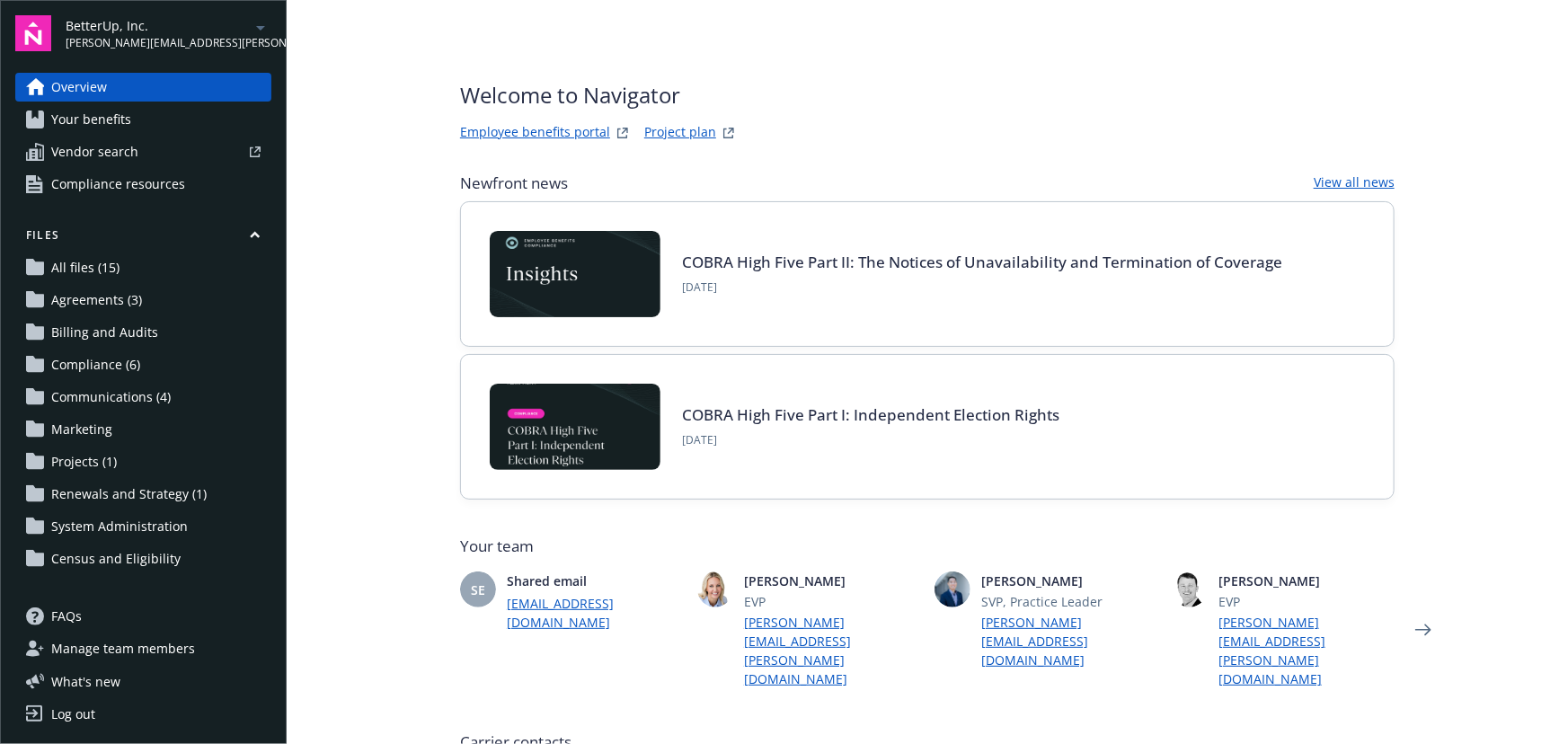
click at [96, 259] on span "All files (15)" at bounding box center [85, 267] width 69 height 29
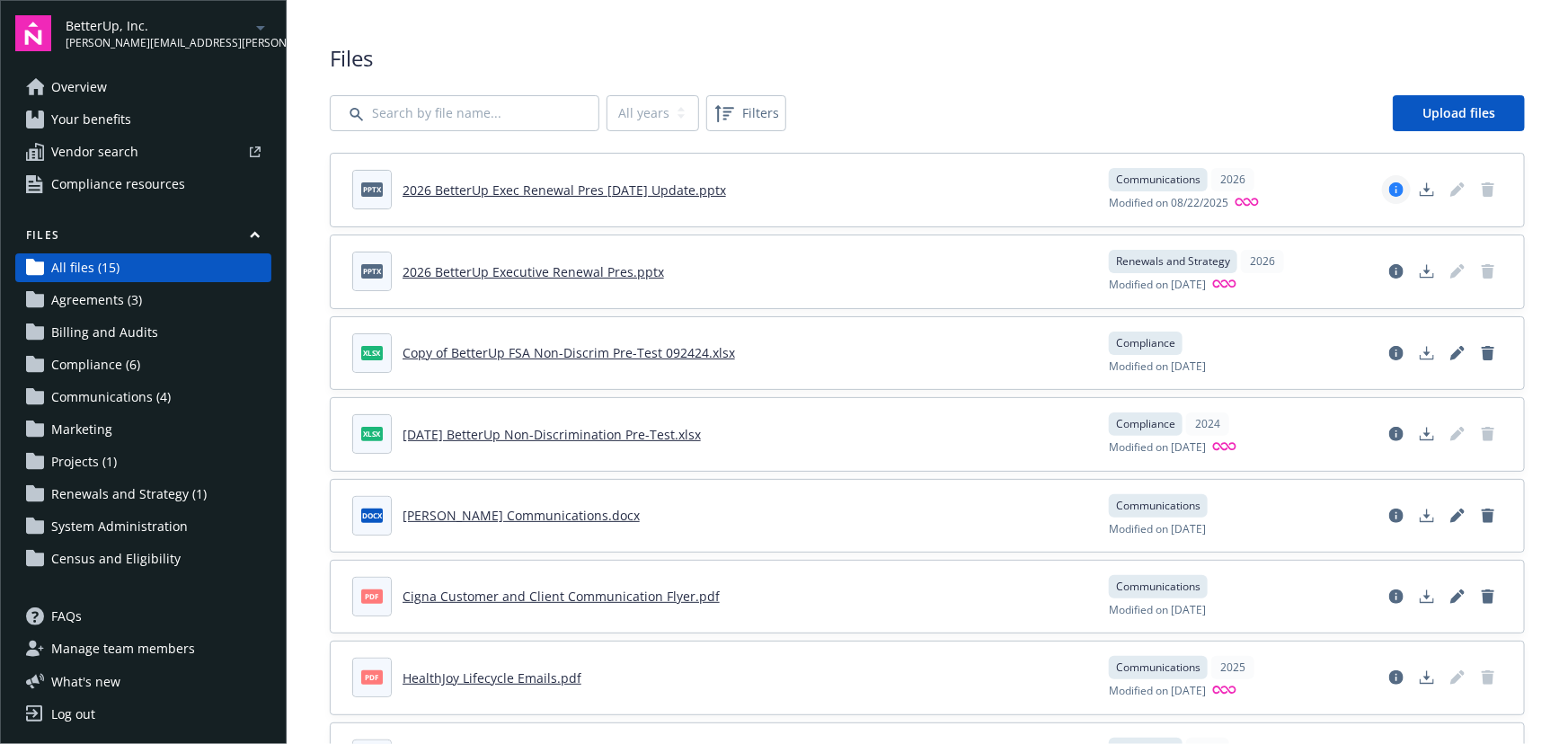
click at [1382, 187] on link "View file details" at bounding box center [1396, 189] width 29 height 29
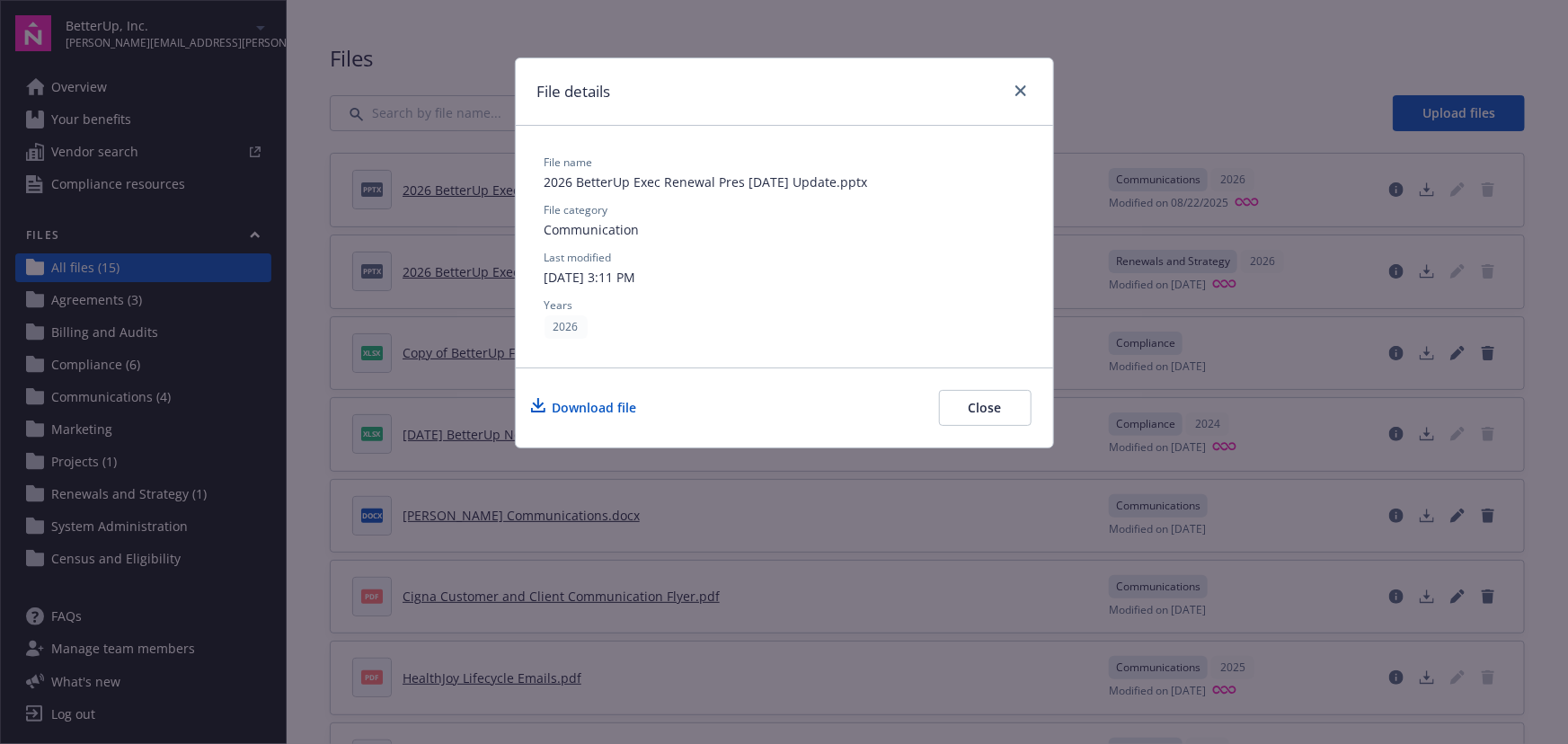
click at [1018, 402] on button "Close" at bounding box center [985, 408] width 92 height 36
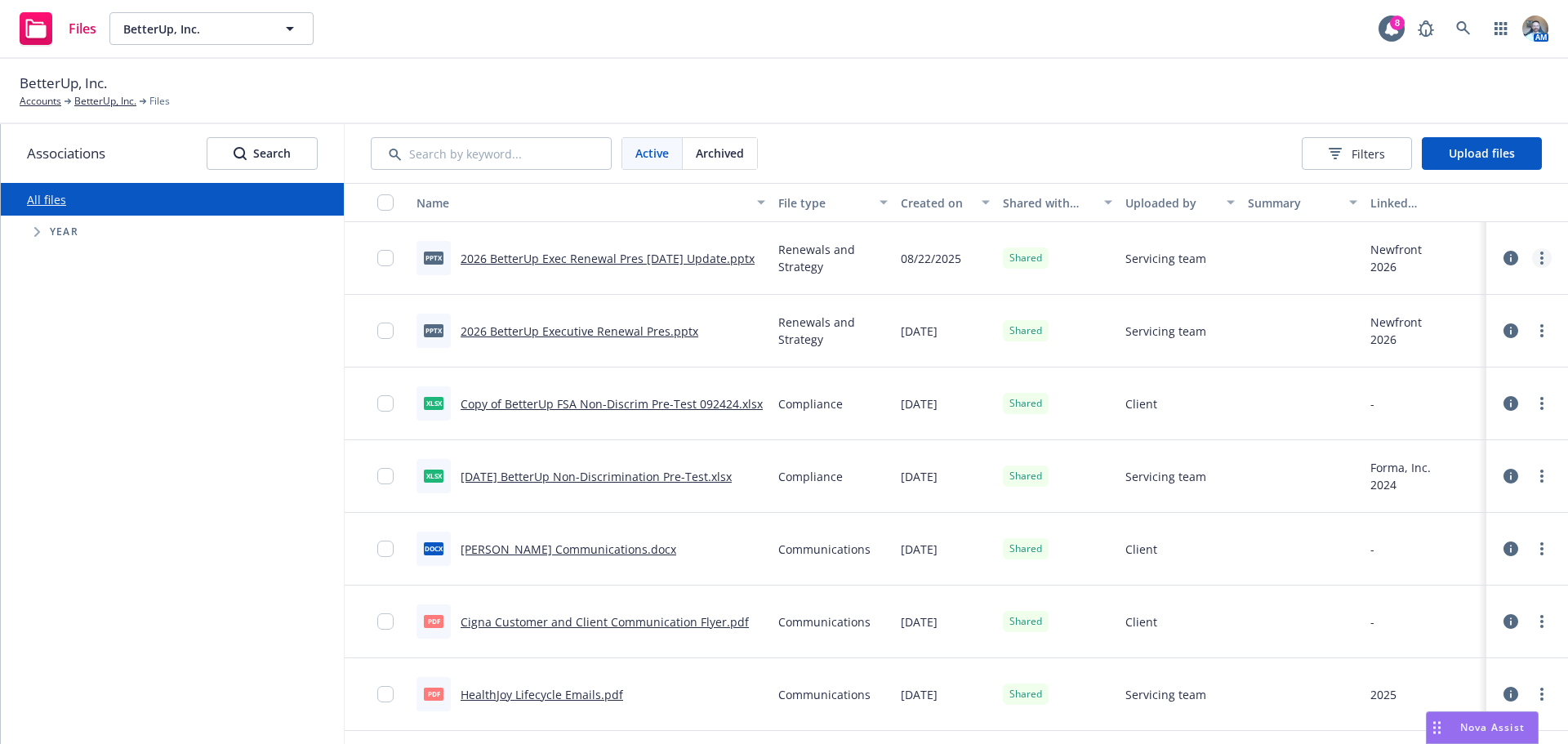
click at [1532, 257] on link "more" at bounding box center [1542, 258] width 20 height 20
click at [1432, 389] on link "Edit" at bounding box center [1457, 390] width 162 height 32
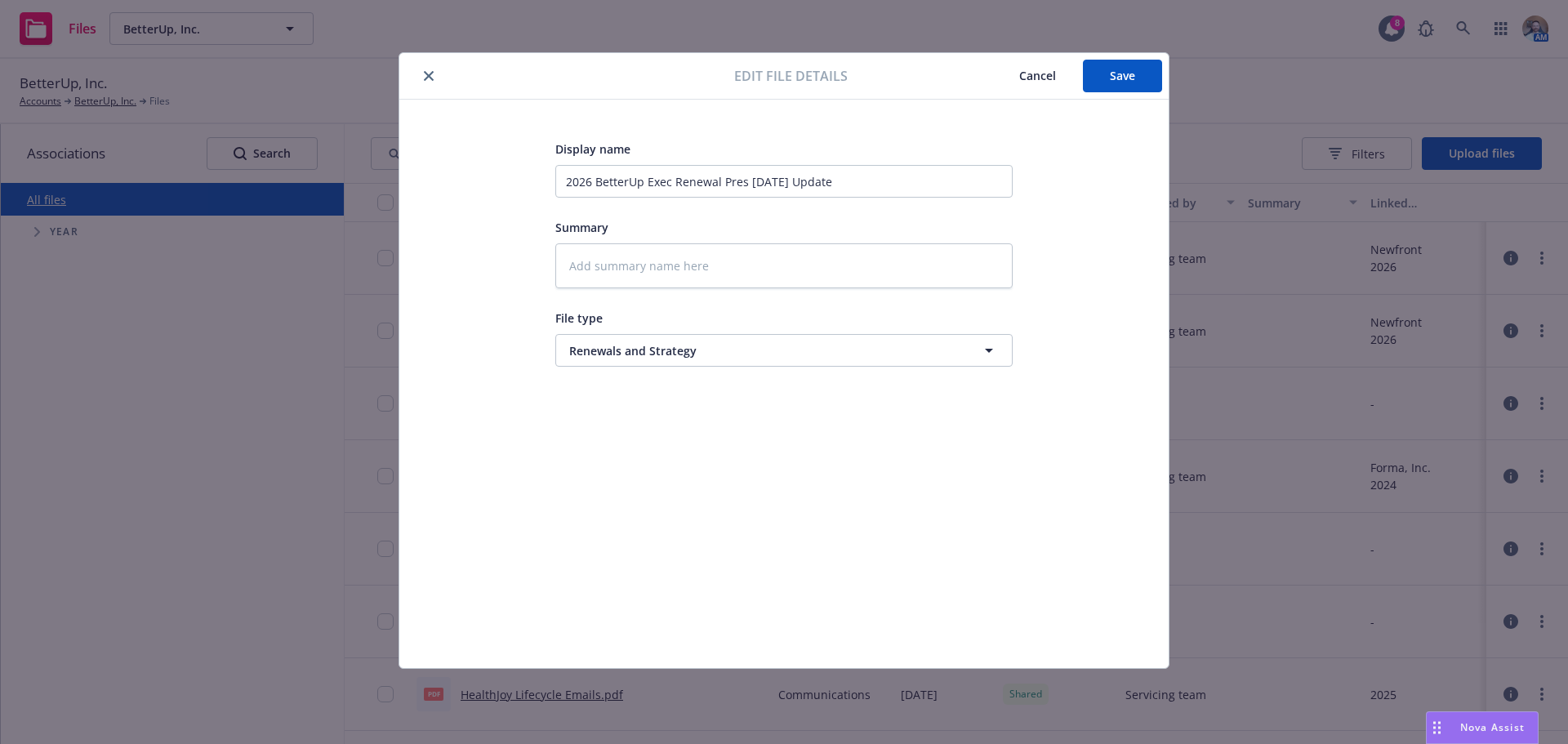
click at [1051, 80] on span "Cancel" at bounding box center [1038, 75] width 37 height 15
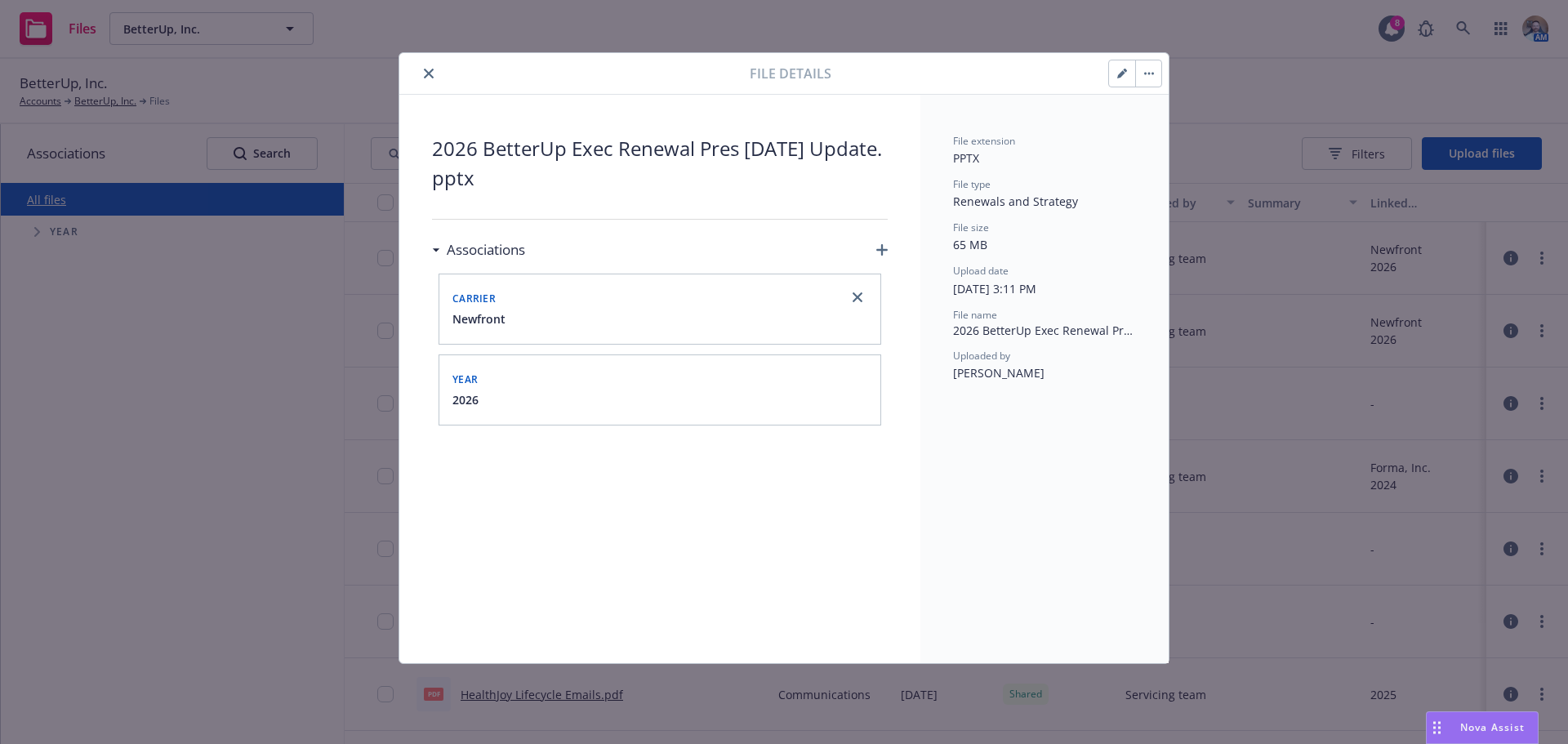
click at [431, 69] on icon "close" at bounding box center [429, 73] width 10 height 10
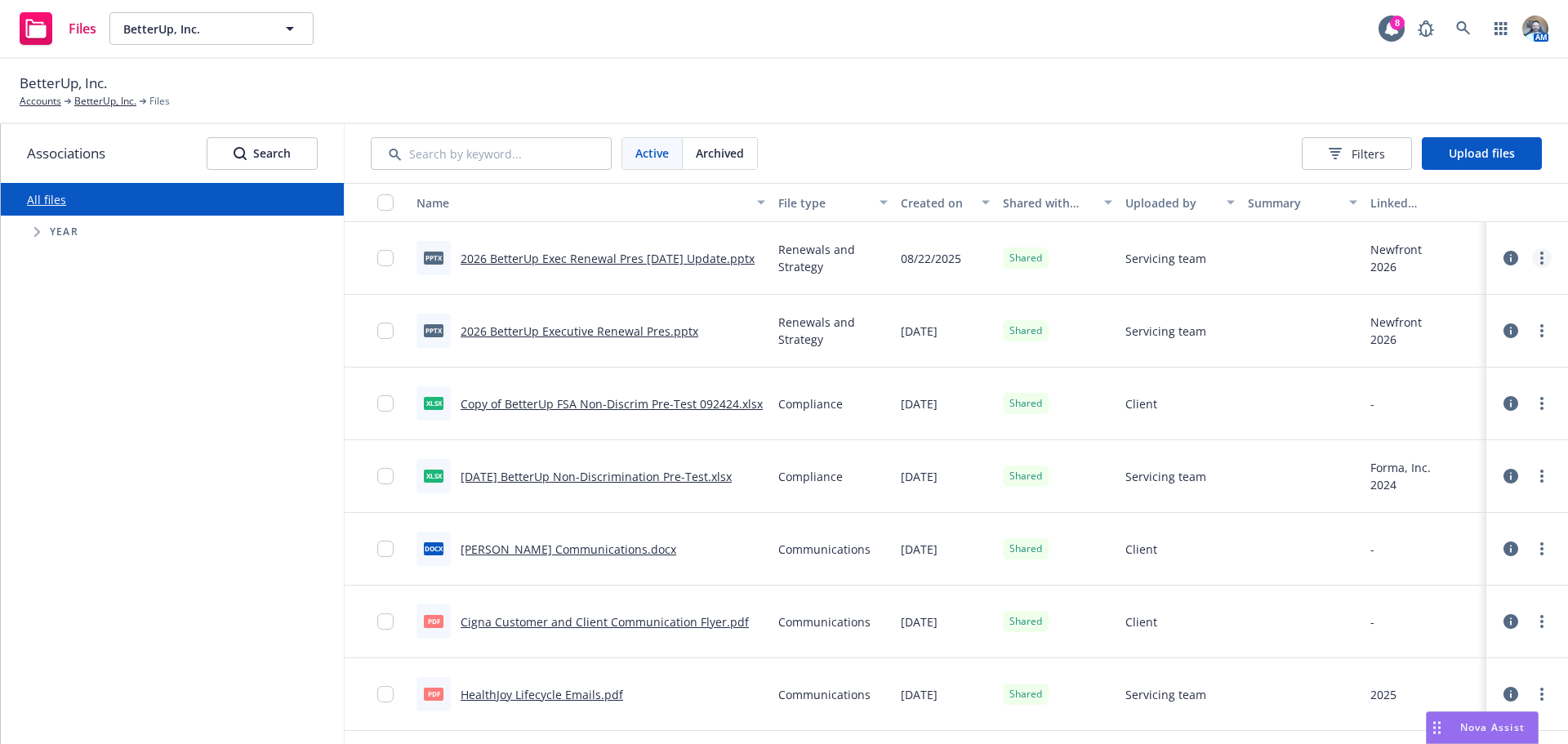
click at [1532, 253] on link "more" at bounding box center [1542, 258] width 20 height 20
click at [1479, 295] on link "Unshare with client" at bounding box center [1457, 291] width 162 height 32
click at [1532, 259] on link "more" at bounding box center [1542, 258] width 20 height 20
click at [1464, 326] on link "Archive" at bounding box center [1457, 324] width 162 height 32
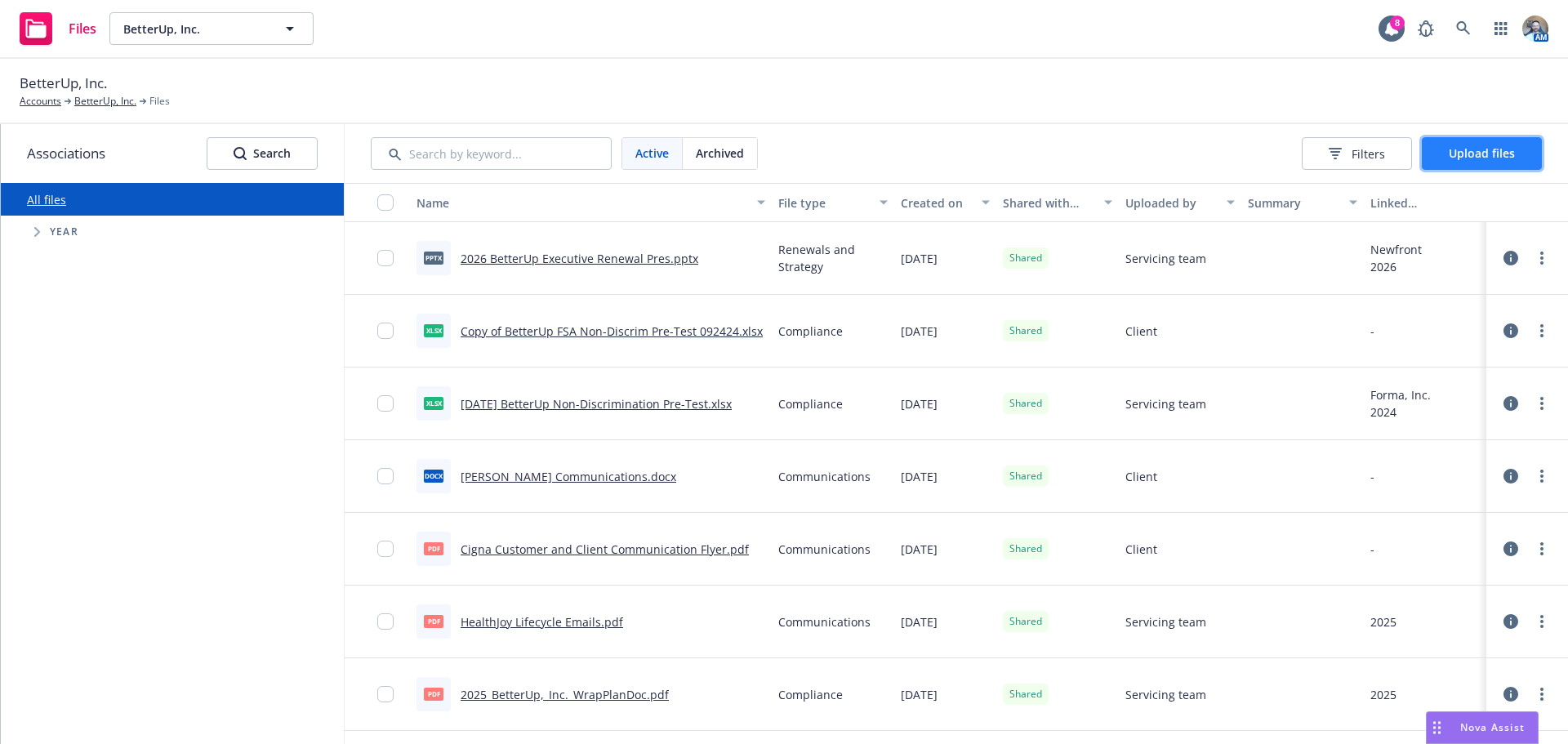
click at [1491, 162] on button "Upload files" at bounding box center [1481, 153] width 120 height 32
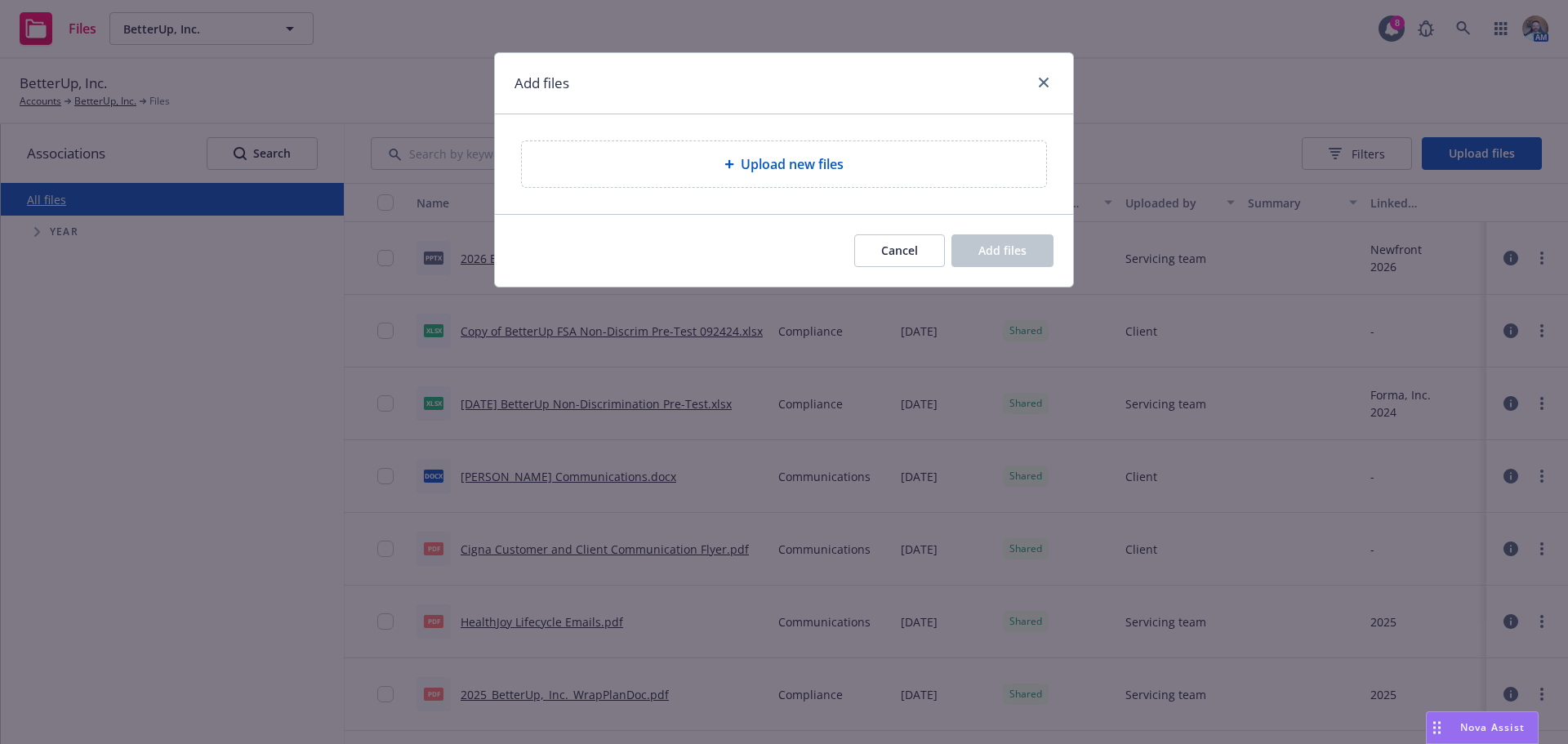
click at [889, 158] on div "Upload new files" at bounding box center [784, 164] width 498 height 20
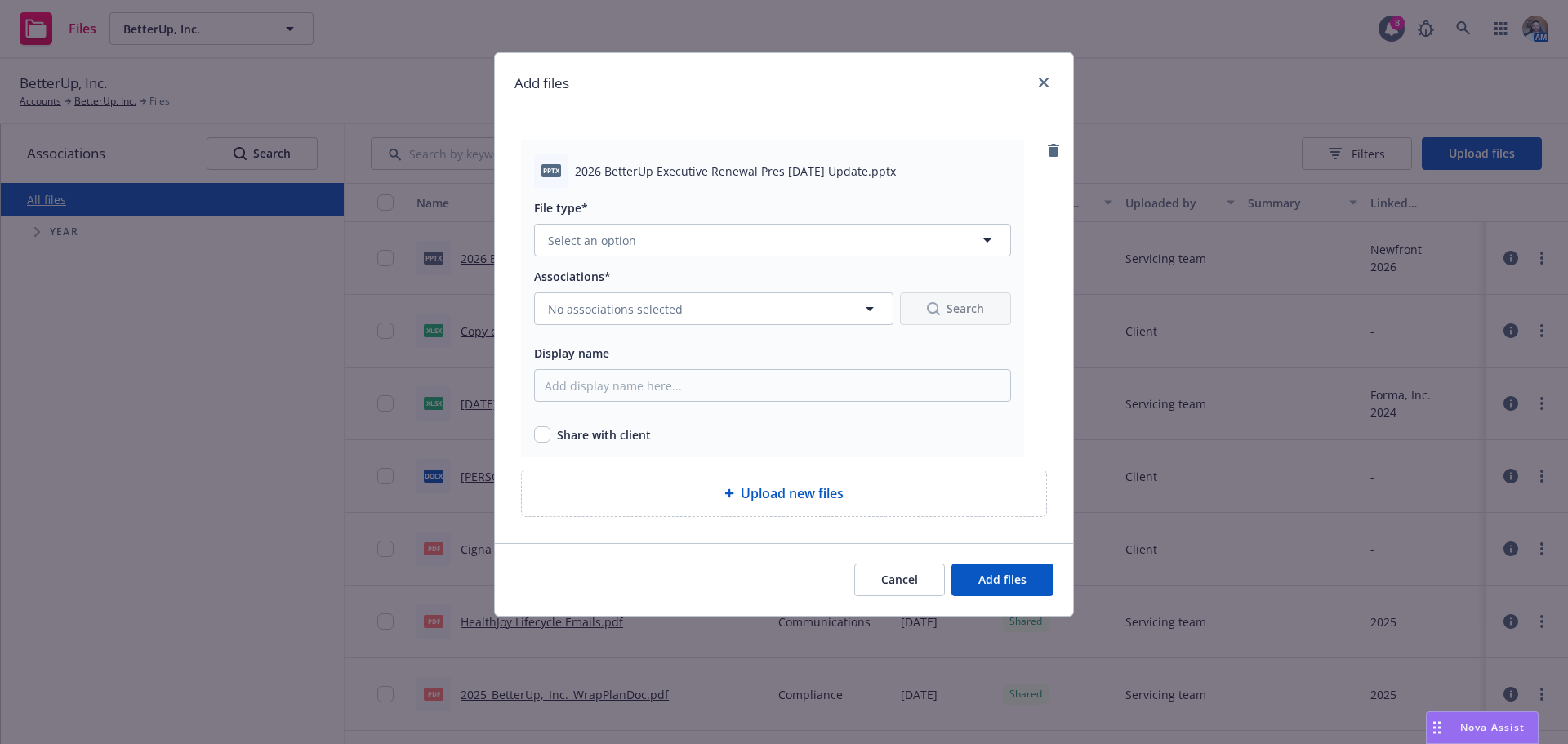
click at [607, 257] on div at bounding box center [772, 261] width 477 height 10
click at [596, 237] on span "Select an option" at bounding box center [592, 240] width 88 height 17
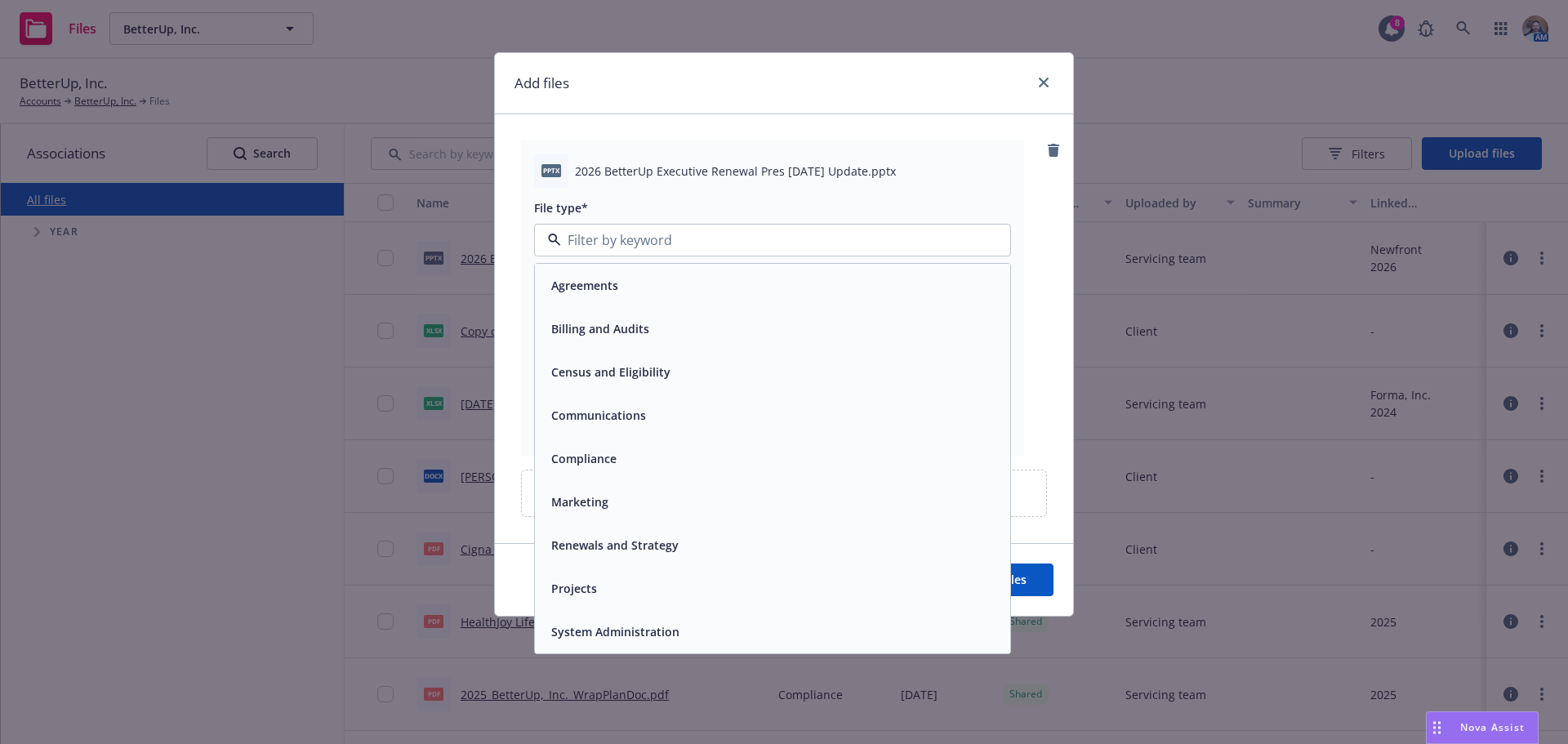
click at [598, 547] on span "Renewals and Strategy" at bounding box center [614, 545] width 127 height 17
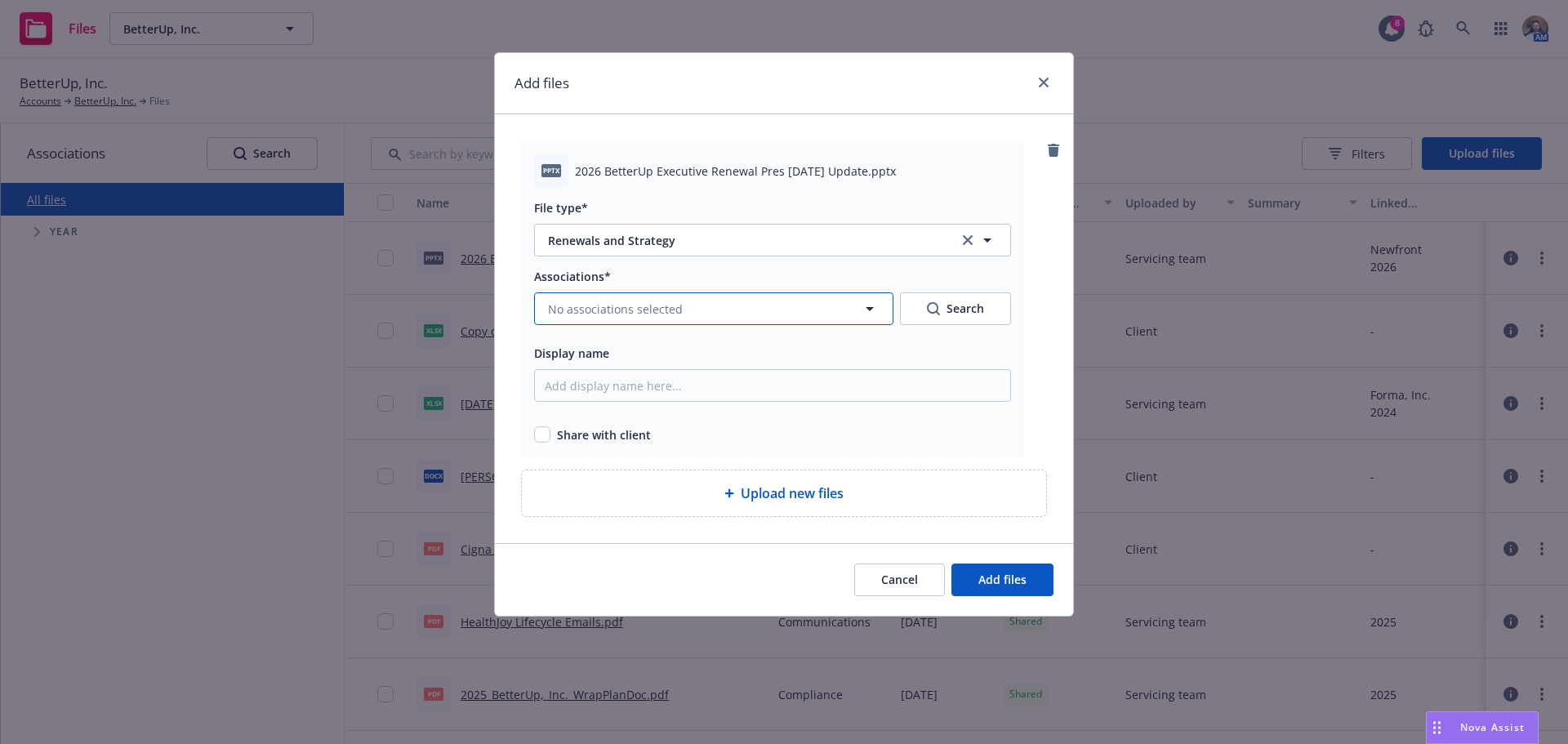
click at [589, 317] on span "No associations selected" at bounding box center [614, 308] width 134 height 17
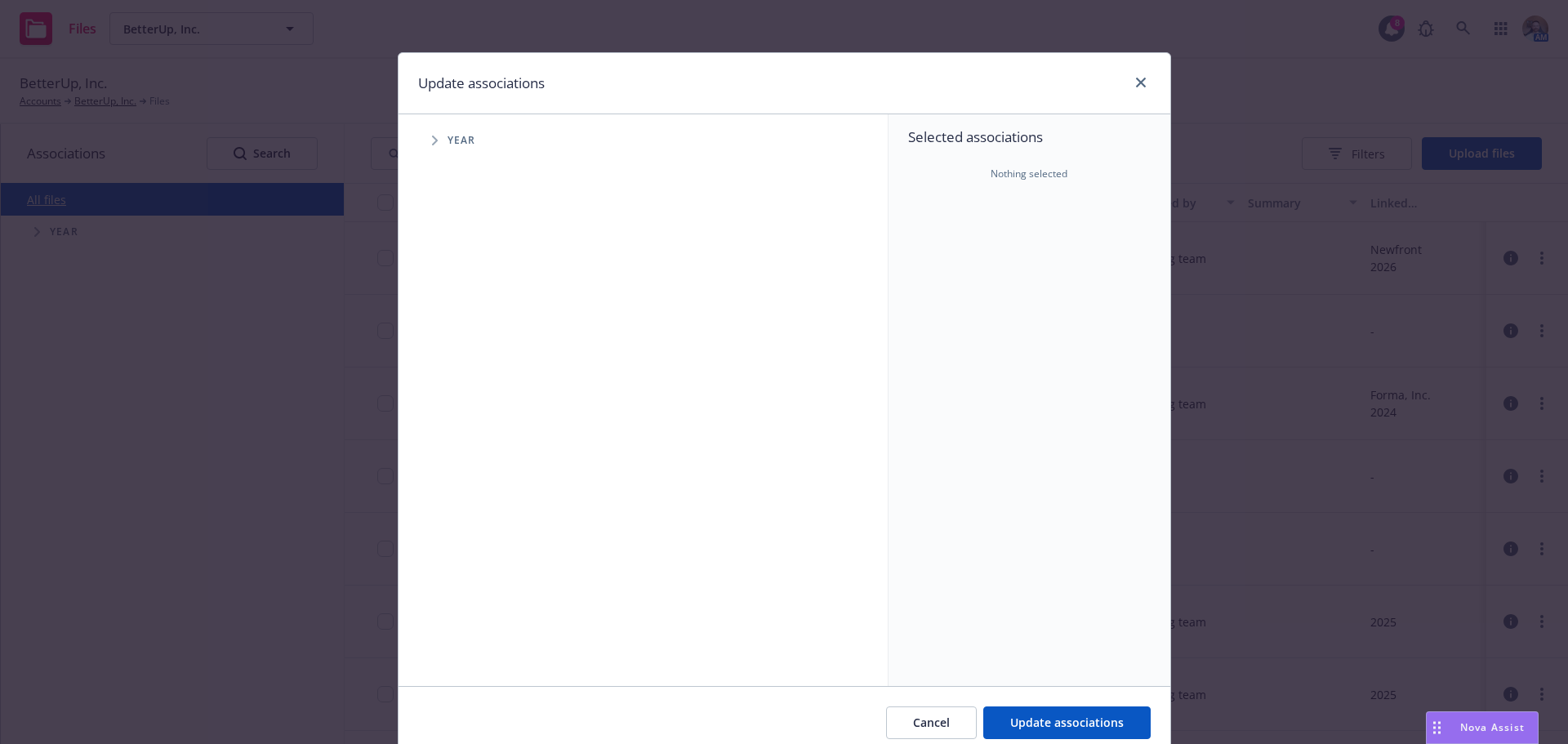
click at [432, 140] on icon "Tree Example" at bounding box center [435, 140] width 5 height 10
click at [468, 396] on input "Tree Example" at bounding box center [476, 401] width 16 height 16
checkbox input "true"
click at [459, 409] on span "Tree Example" at bounding box center [455, 401] width 26 height 26
click at [474, 455] on div "Accessibility guide for tree Tree Example. Navigate the tree with the arrow key…" at bounding box center [643, 400] width 490 height 572
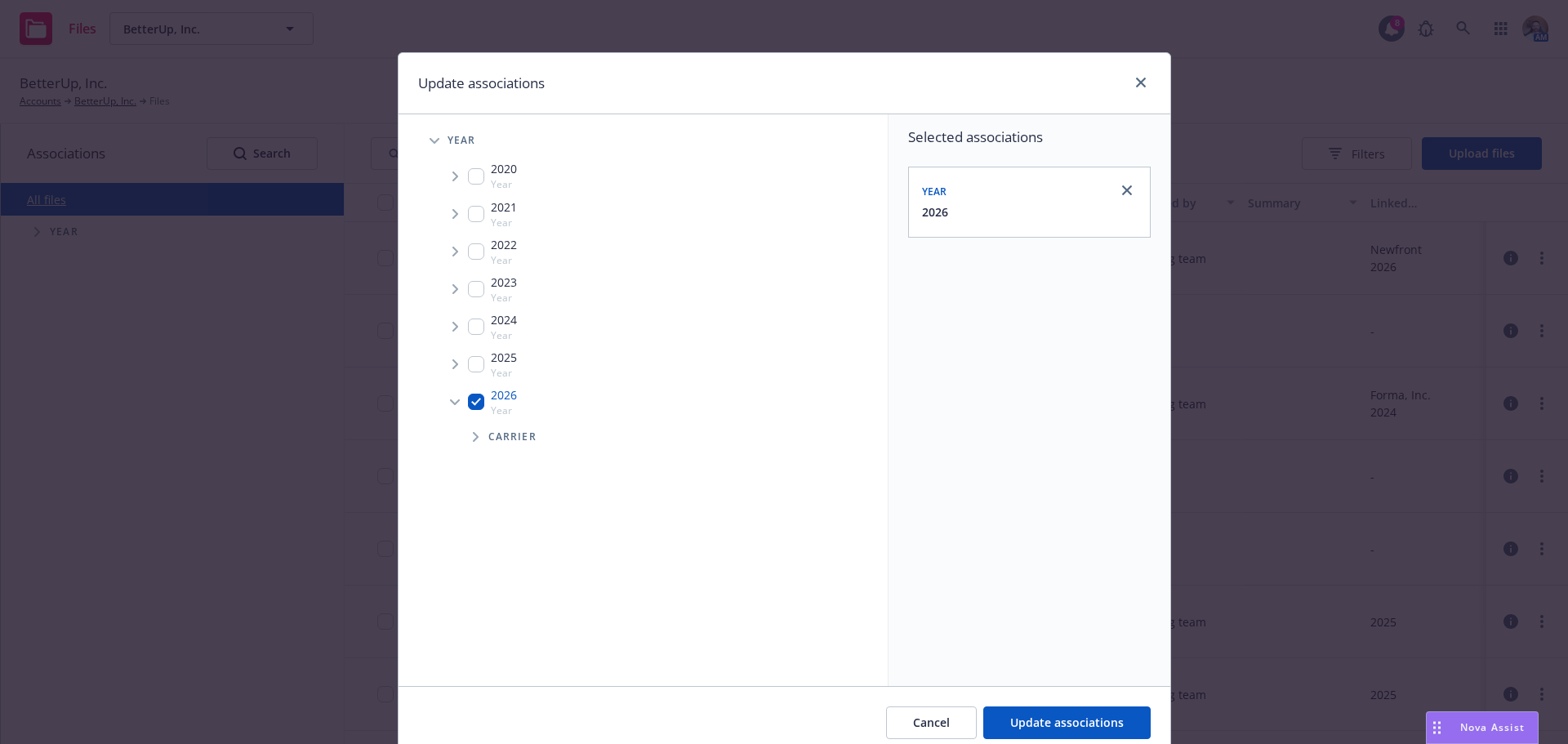
click at [470, 450] on span "Tree Example" at bounding box center [475, 436] width 26 height 26
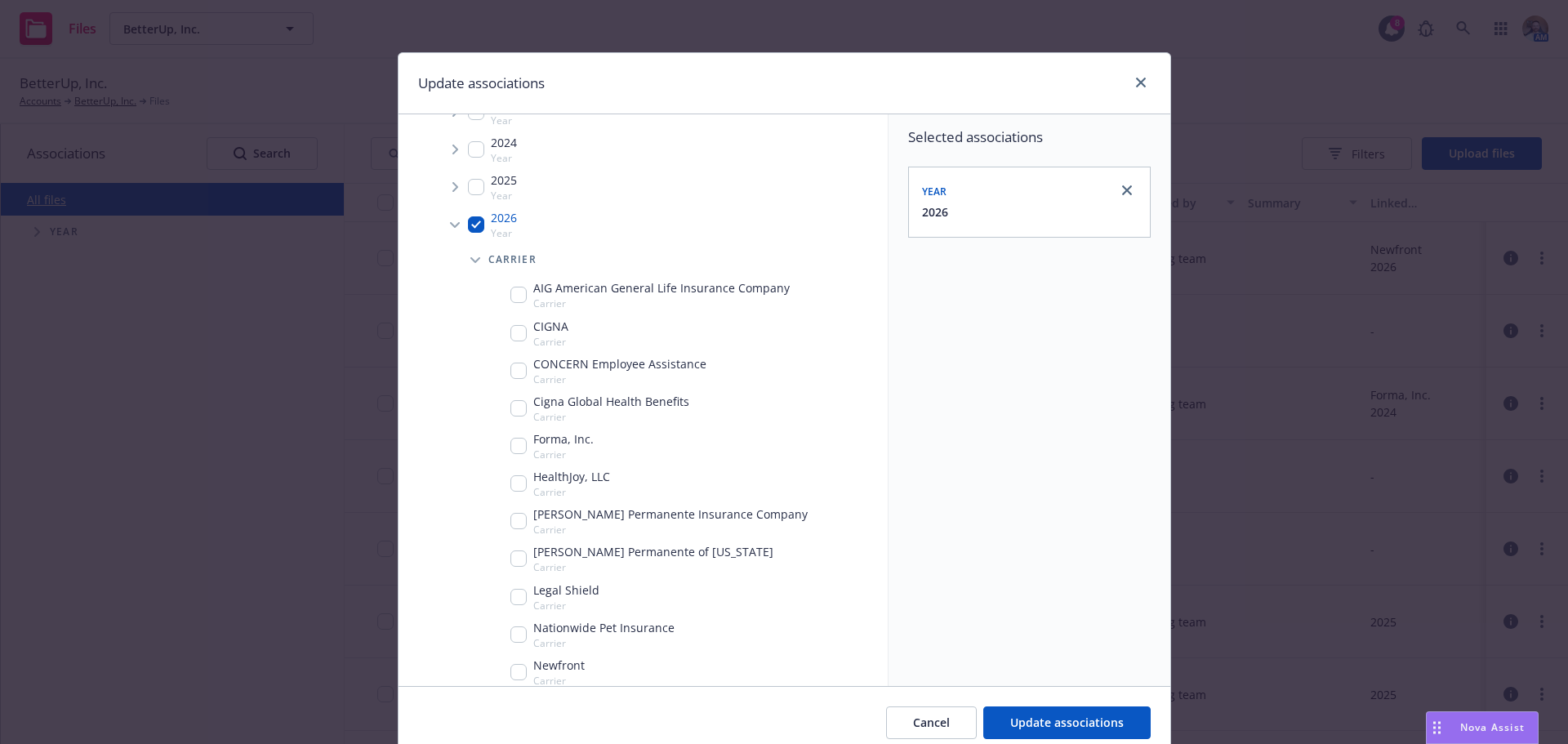
scroll to position [245, 0]
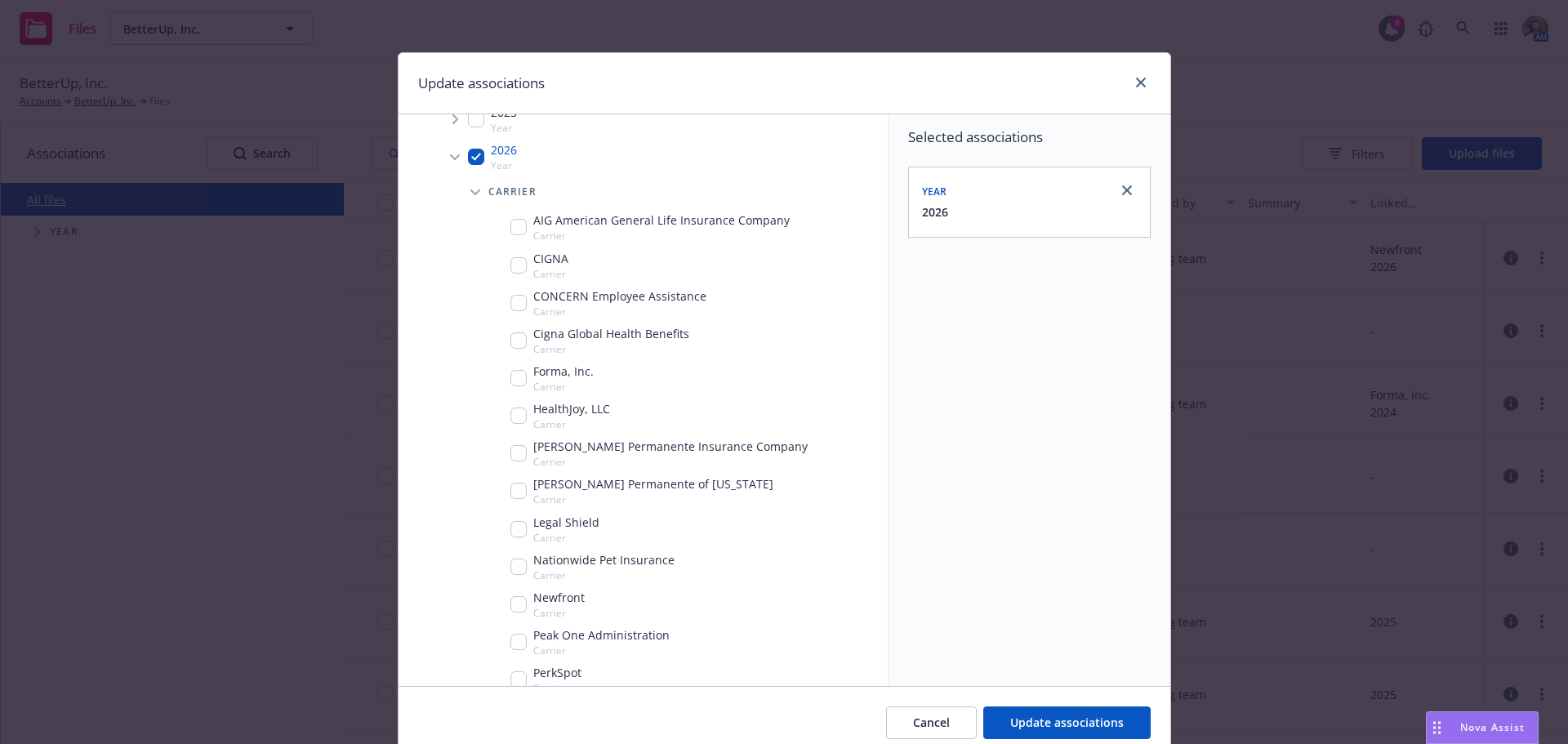
click at [514, 607] on input "Tree Example" at bounding box center [519, 604] width 16 height 16
checkbox input "true"
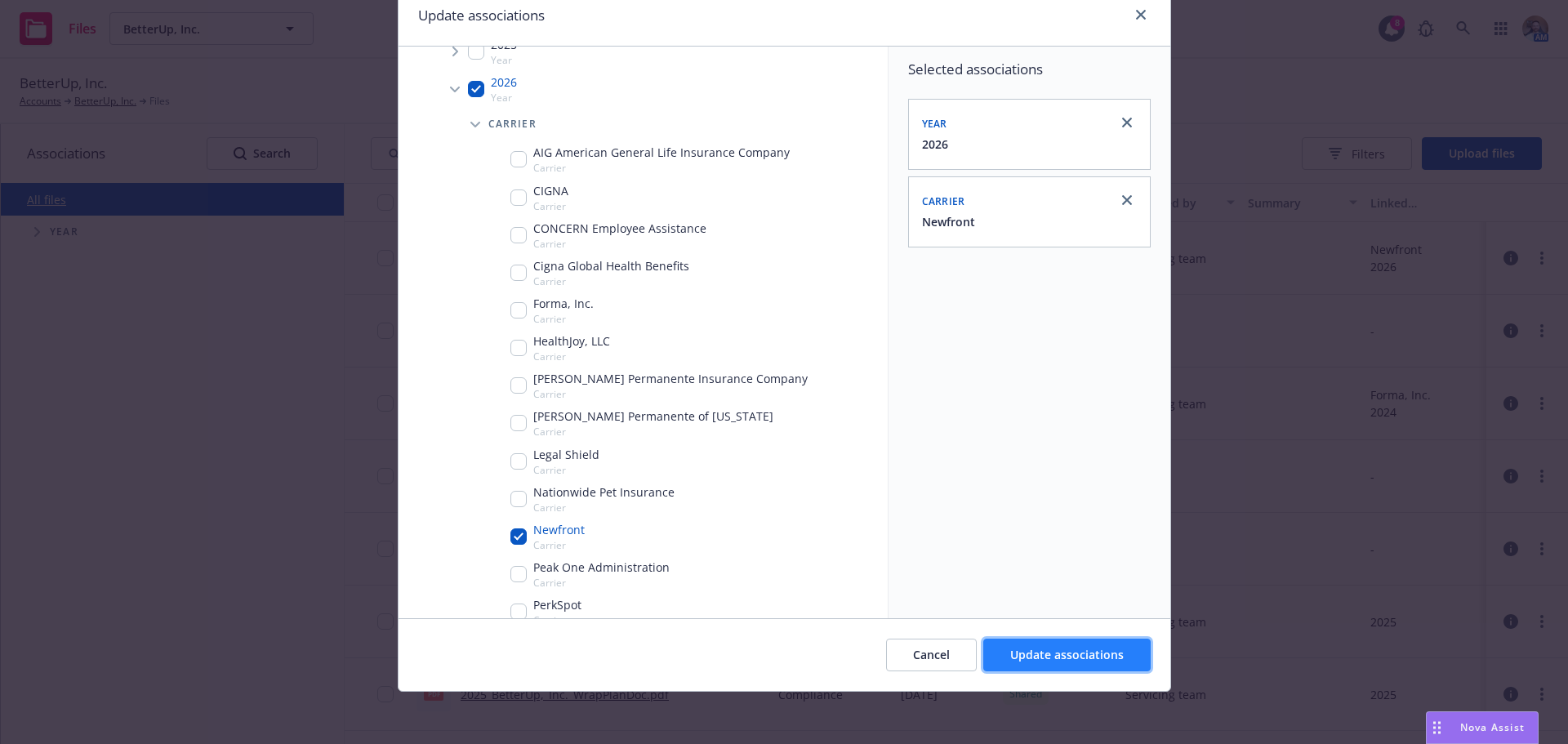
click at [1002, 657] on button "Update associations" at bounding box center [1067, 655] width 168 height 32
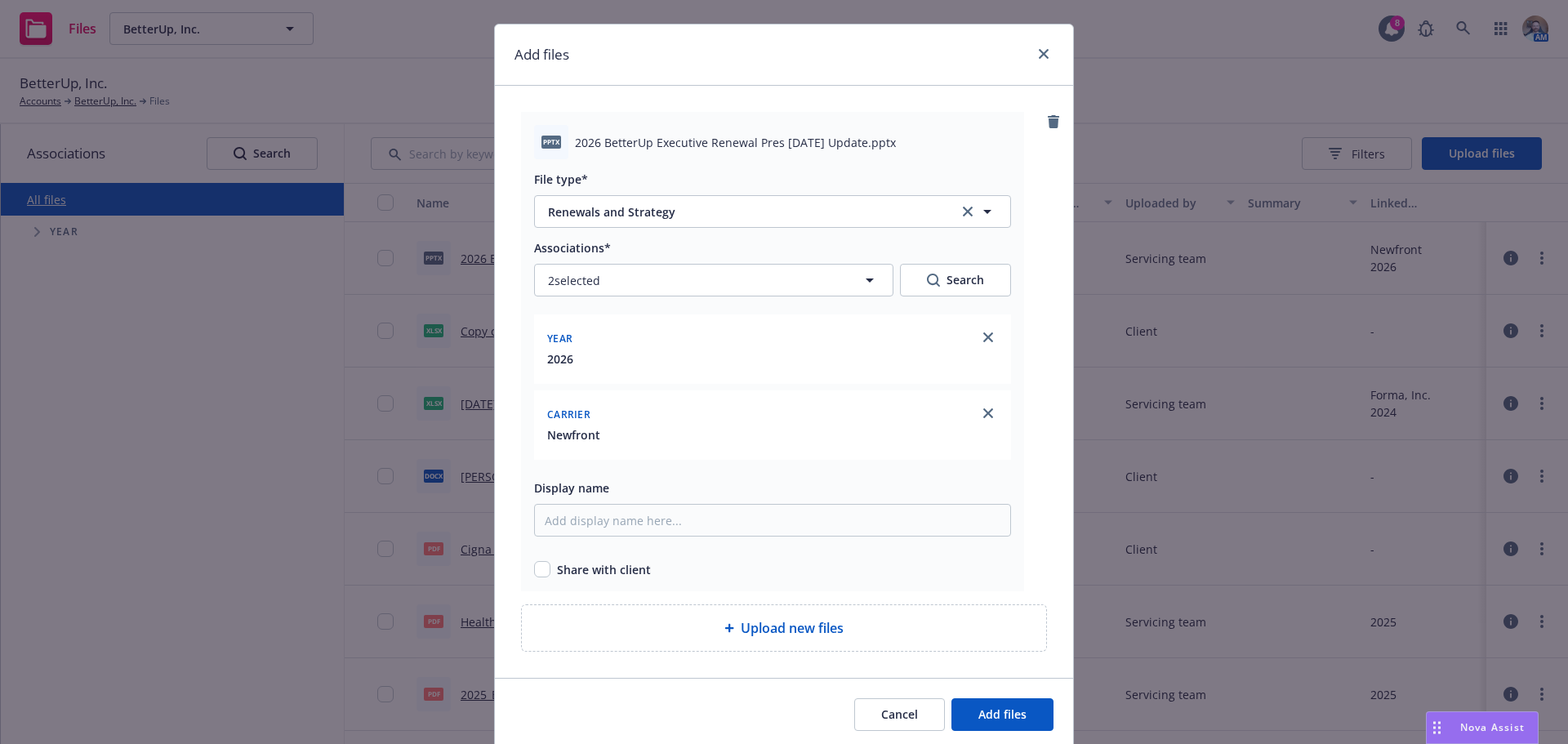
scroll to position [88, 0]
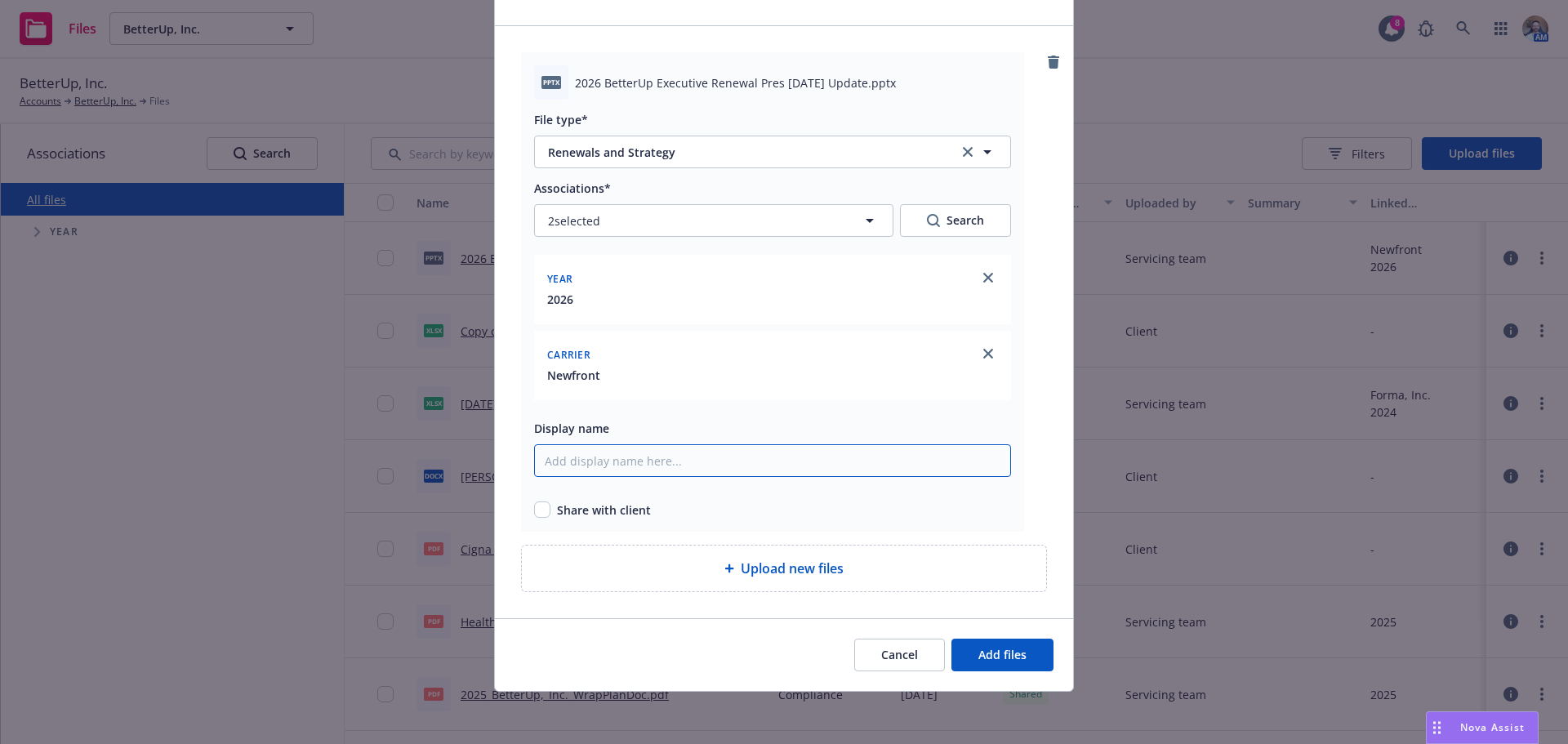
click at [575, 455] on input "Display name" at bounding box center [772, 460] width 477 height 32
type input "2026 BetterUp Exec Renewal Pres 8-22-25 Update"
click at [534, 503] on input "checkbox" at bounding box center [542, 510] width 16 height 16
checkbox input "true"
click at [956, 658] on button "Add files" at bounding box center [1001, 655] width 102 height 32
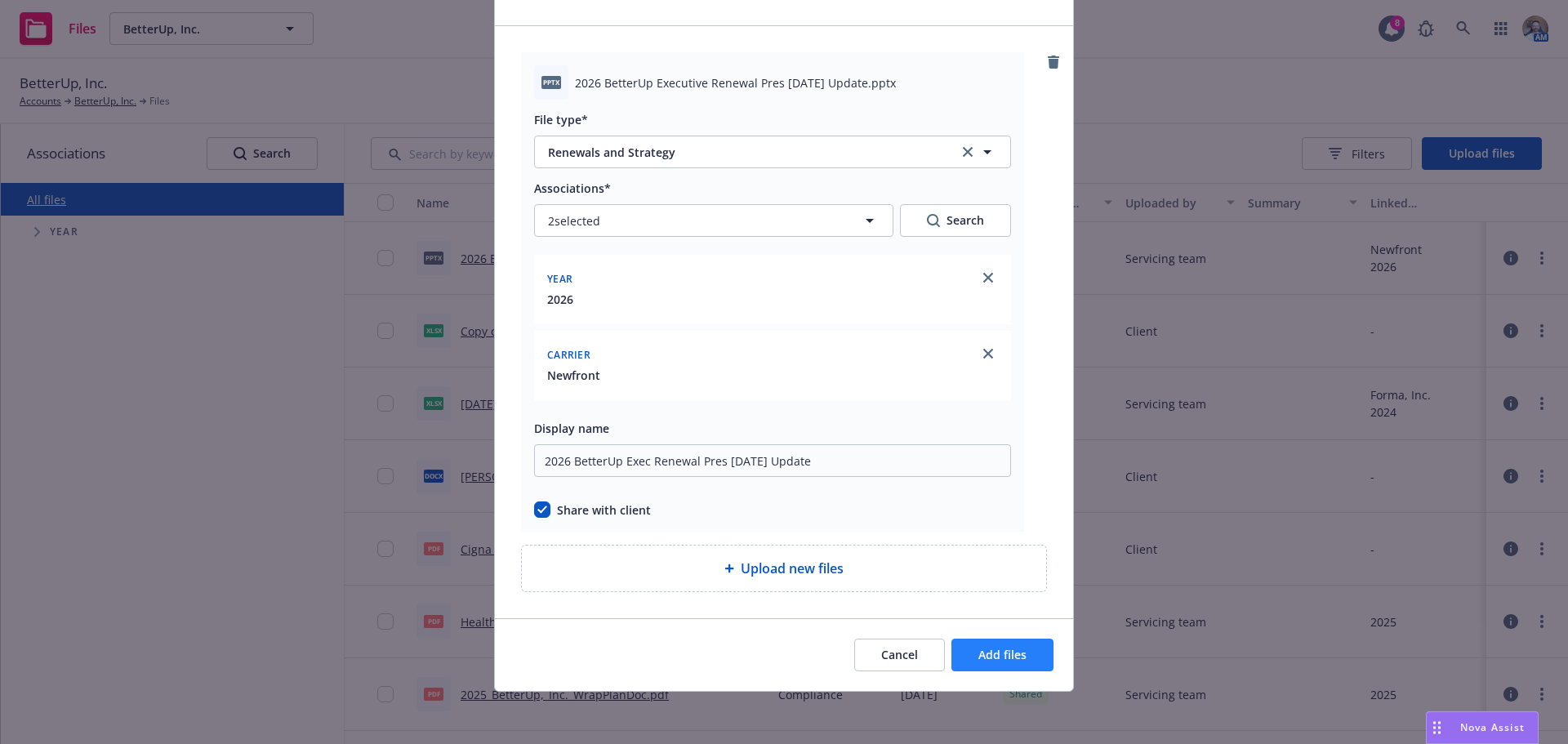
scroll to position [28, 0]
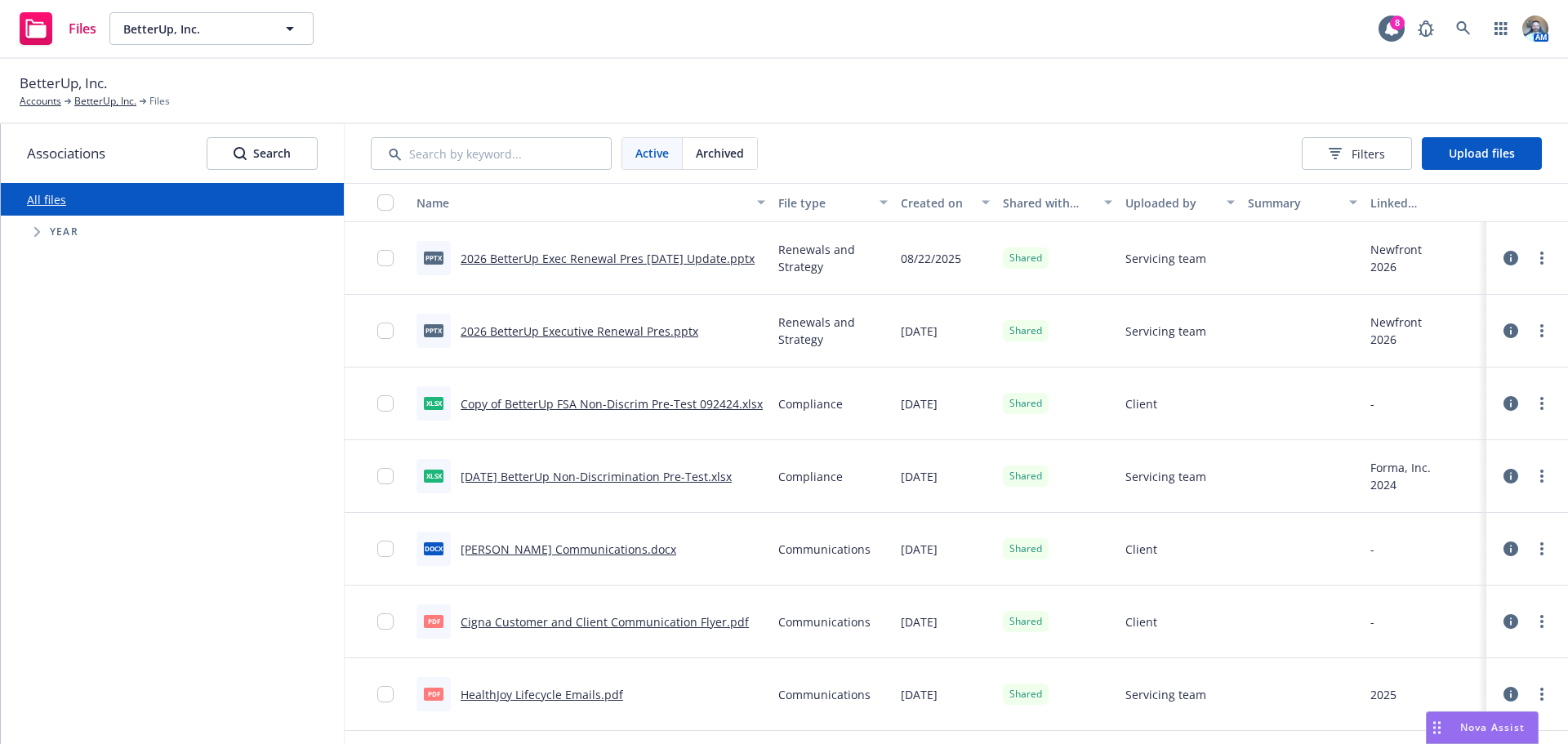
drag, startPoint x: 632, startPoint y: 251, endPoint x: 479, endPoint y: 289, distance: 157.6
click at [479, 289] on div "pptx 2026 BetterUp Exec Renewal Pres 8-22-25 Update.pptx" at bounding box center [590, 258] width 362 height 73
drag, startPoint x: 743, startPoint y: 260, endPoint x: 451, endPoint y: 262, distance: 292.0
click at [451, 262] on div "pptx 2026 BetterUp Exec Renewal Pres 8-22-25 Update.pptx" at bounding box center [590, 258] width 362 height 73
copy link "2026 BetterUp Exec Renewal Pres 8-22-25 Update.pptx"
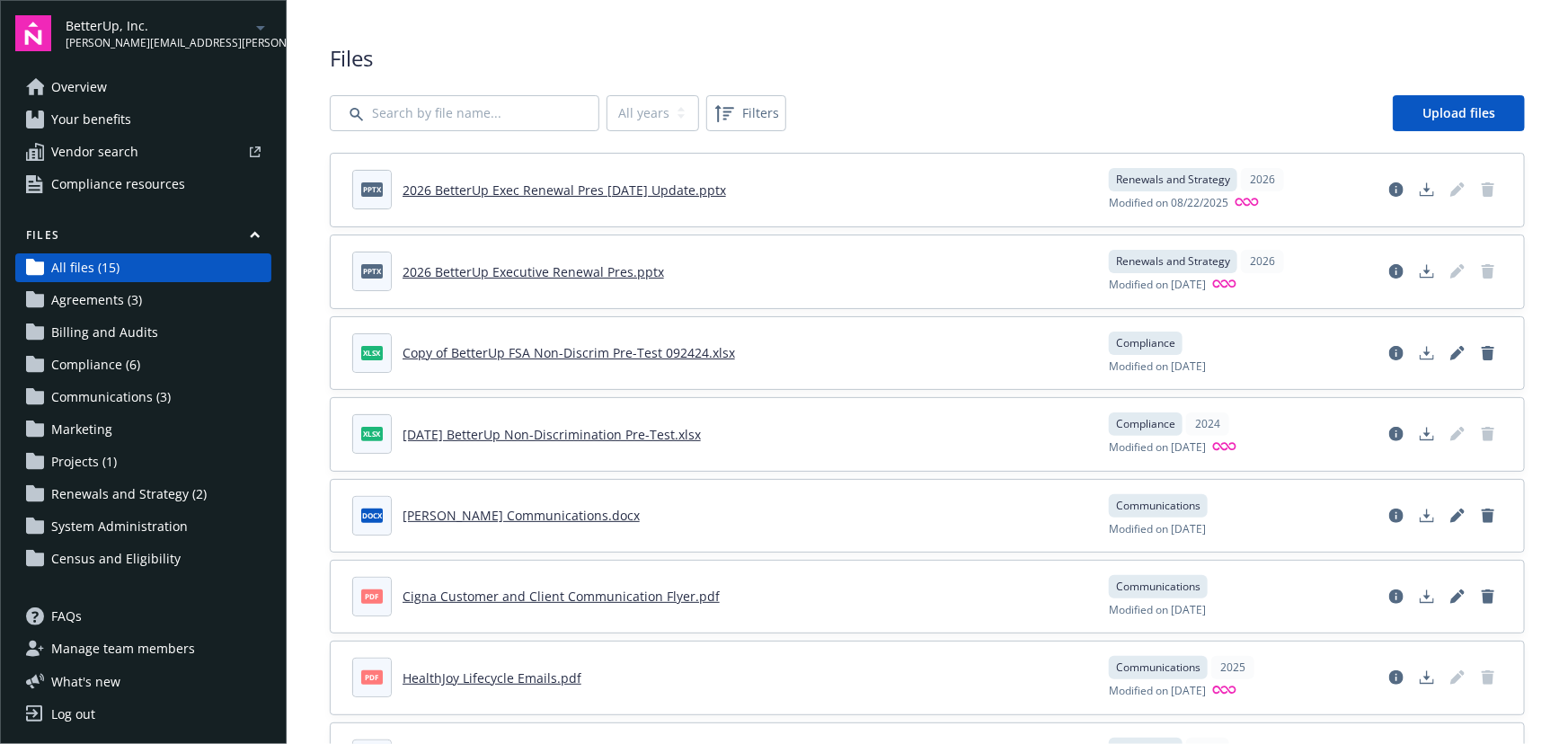
click at [150, 497] on span "Renewals and Strategy (2)" at bounding box center [129, 494] width 156 height 29
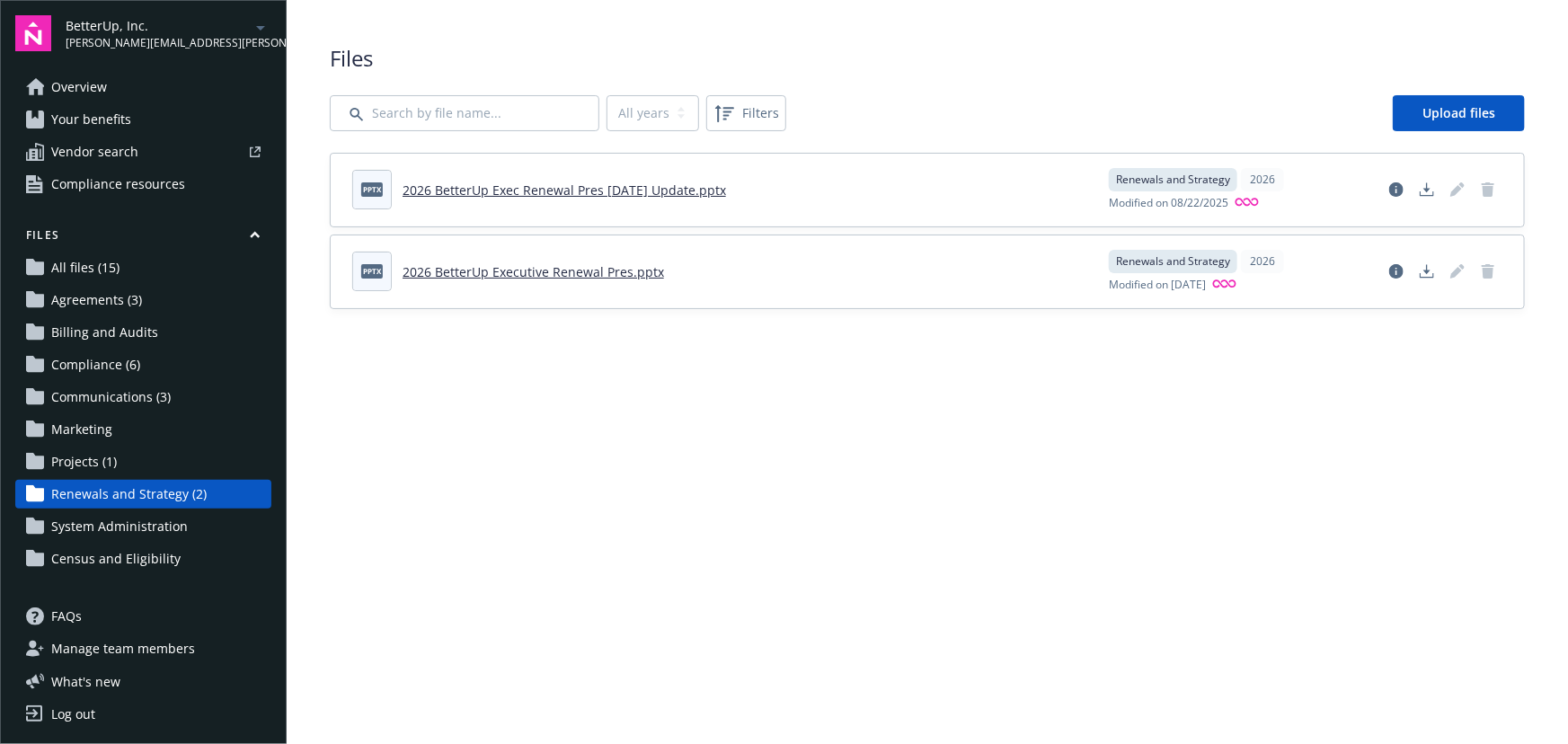
drag, startPoint x: 752, startPoint y: 195, endPoint x: 404, endPoint y: 192, distance: 348.0
click at [404, 192] on header "pptx 2026 BetterUp Exec Renewal Pres 8-22-25 Update.pptx" at bounding box center [720, 190] width 735 height 40
copy link "2026 BetterUp Exec Renewal Pres 8-22-25 Update.pptx"
click at [857, 298] on div "pptx 2026 BetterUp Executive Renewal Pres.pptx Renewals and Strategy 2026 Modif…" at bounding box center [927, 271] width 1194 height 73
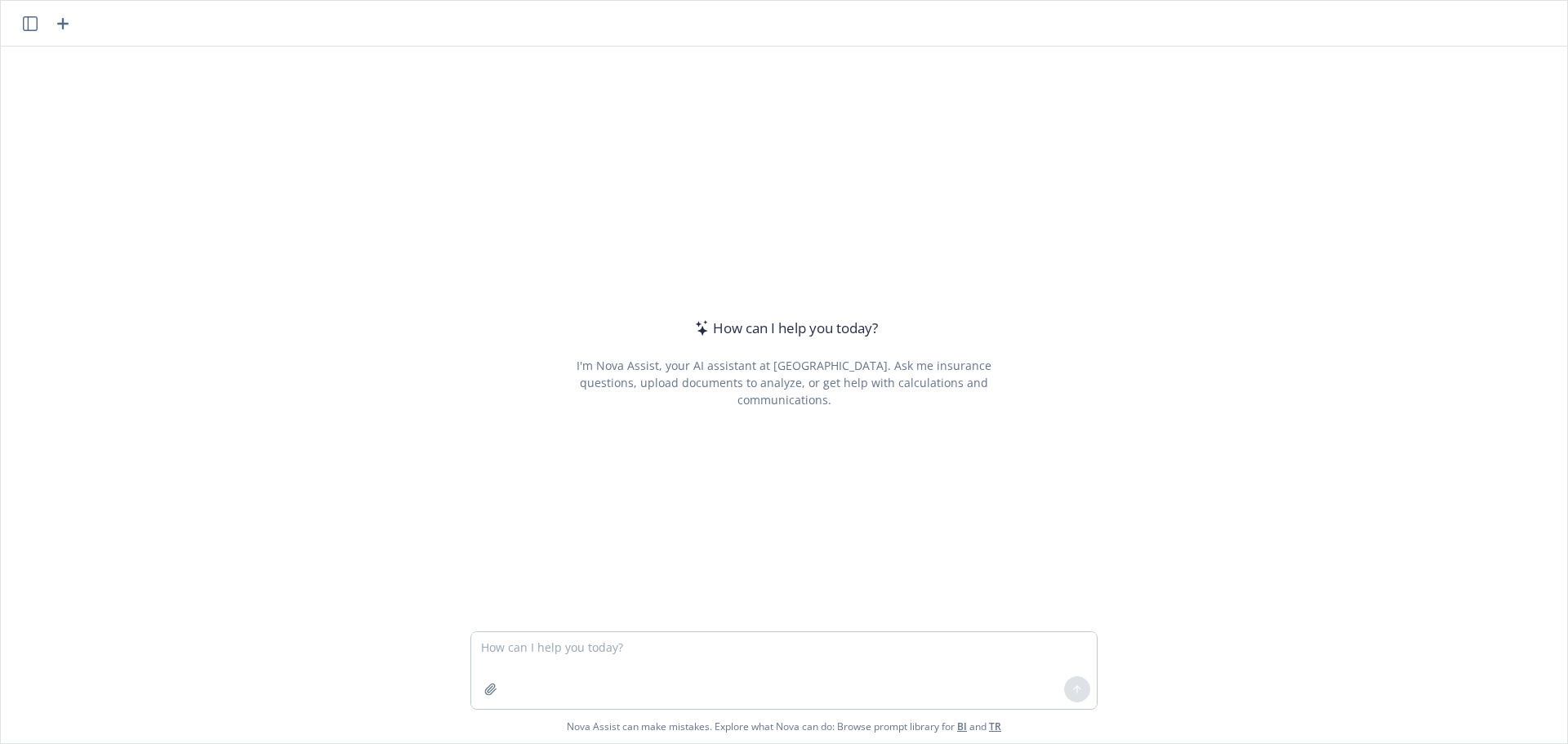
click at [568, 635] on textarea at bounding box center [783, 670] width 625 height 77
click at [566, 641] on textarea at bounding box center [783, 670] width 625 height 77
click at [995, 667] on textarea "How much money would an employer save if they got a 1% reduction of annual rate…" at bounding box center [783, 670] width 625 height 77
drag, startPoint x: 960, startPoint y: 648, endPoint x: 977, endPoint y: 649, distance: 17.0
click at [977, 649] on textarea "How much money would an employer save if they got a 1% reduction of annual rate…" at bounding box center [783, 670] width 625 height 77
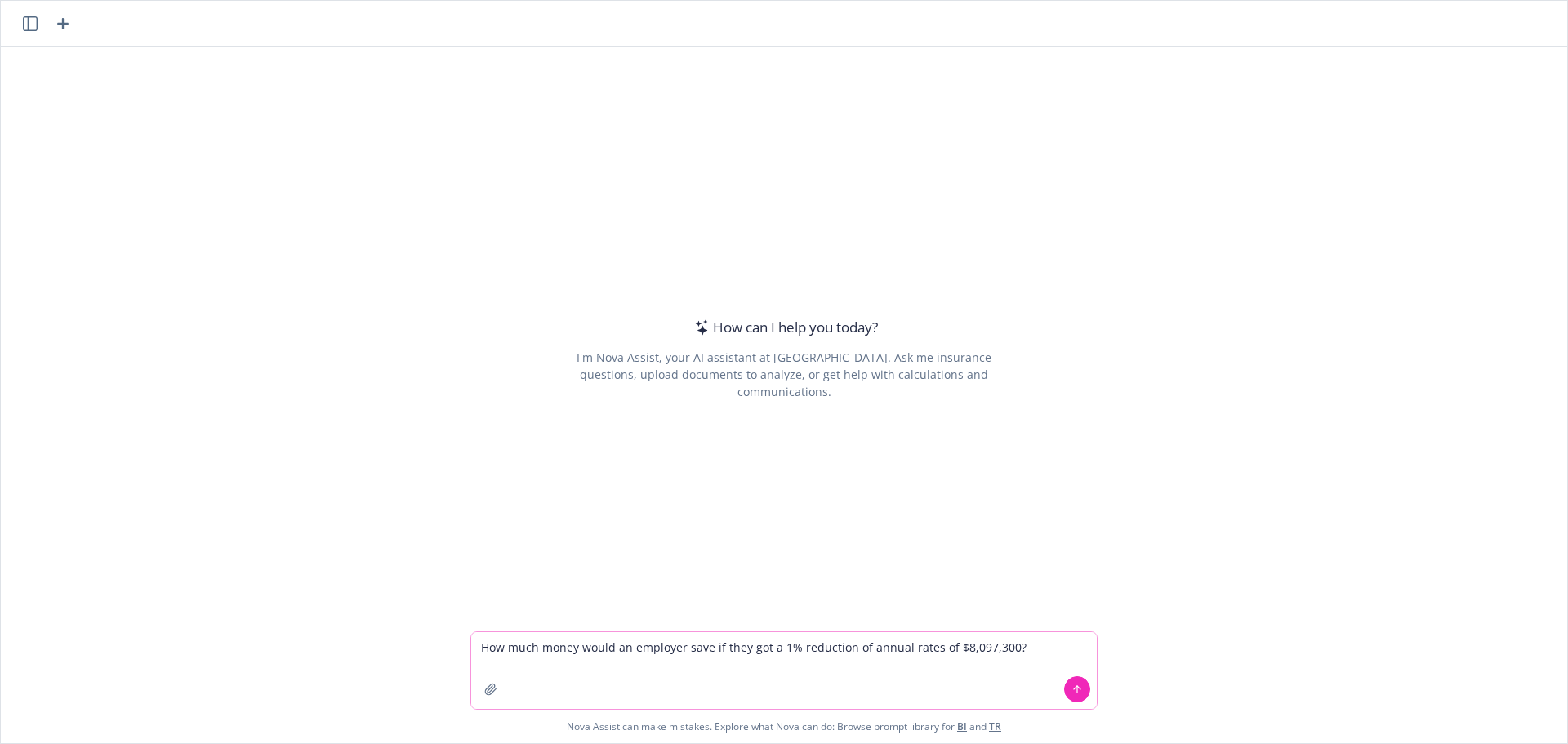
type textarea "How much money would an employer save if they got a 1% reduction of annual rate…"
